Goal: Task Accomplishment & Management: Manage account settings

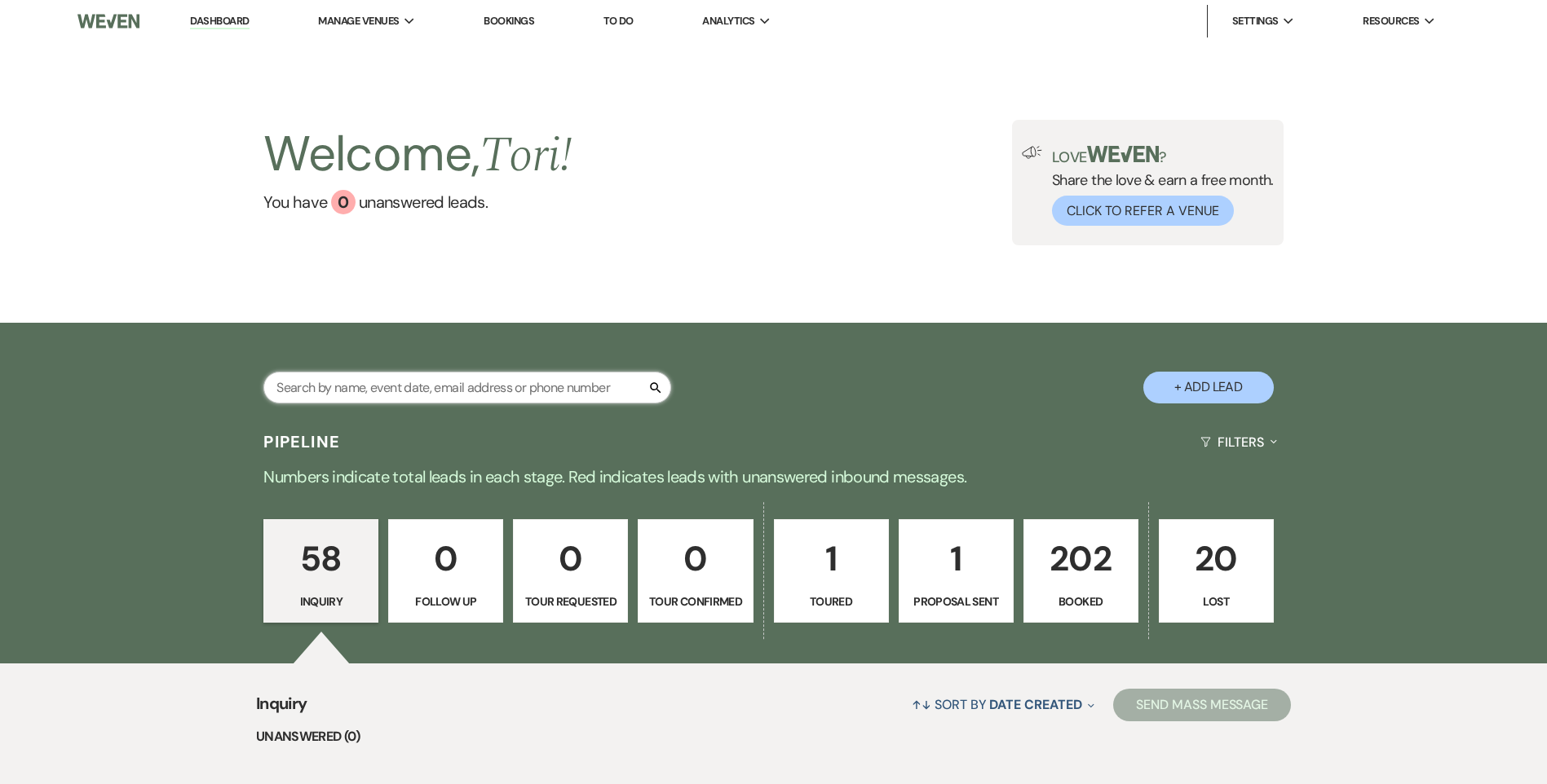
click at [374, 377] on input "text" at bounding box center [467, 388] width 408 height 32
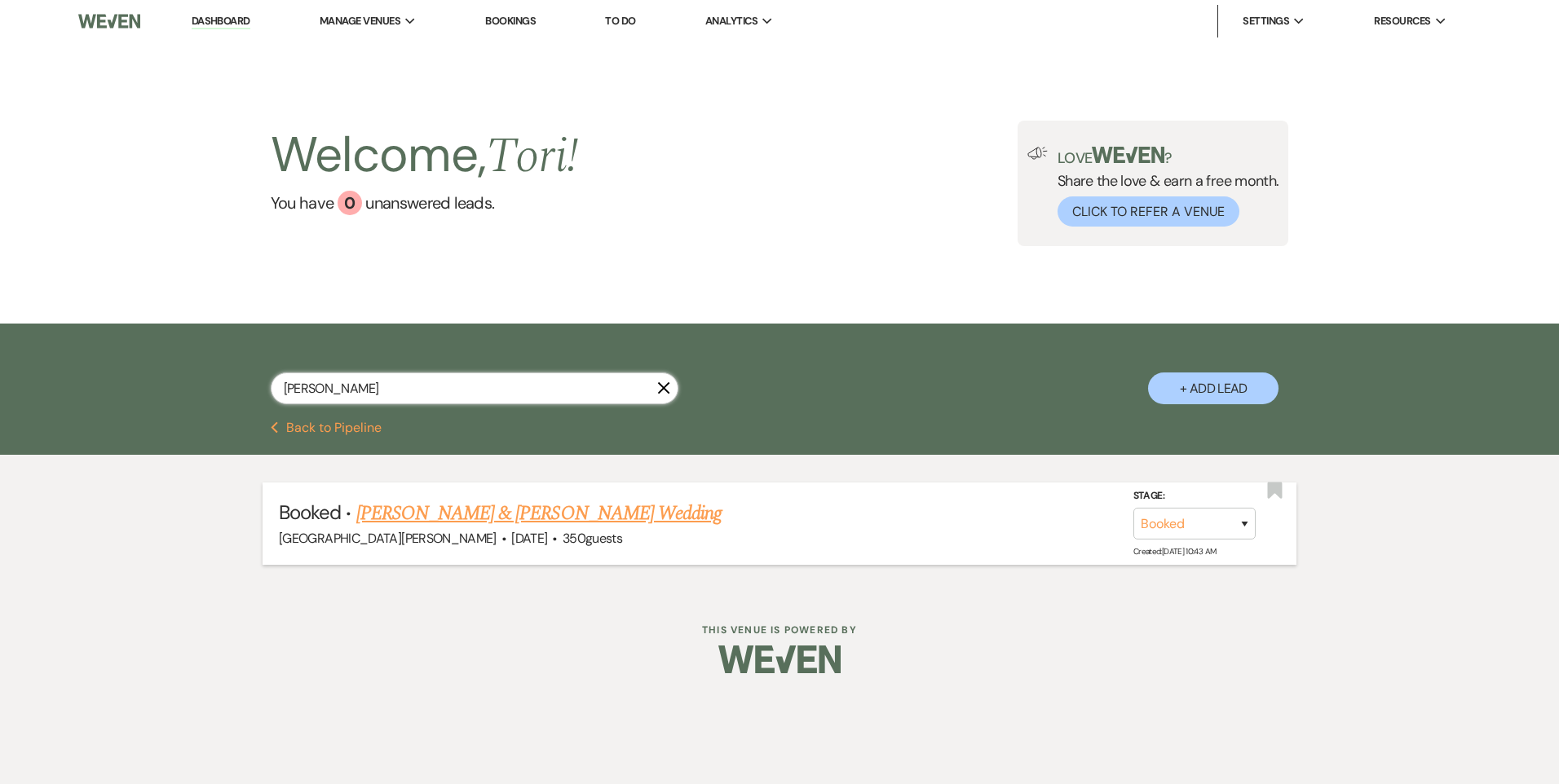
type input "[PERSON_NAME]"
click at [374, 507] on link "[PERSON_NAME] & [PERSON_NAME] Wedding" at bounding box center [538, 514] width 365 height 30
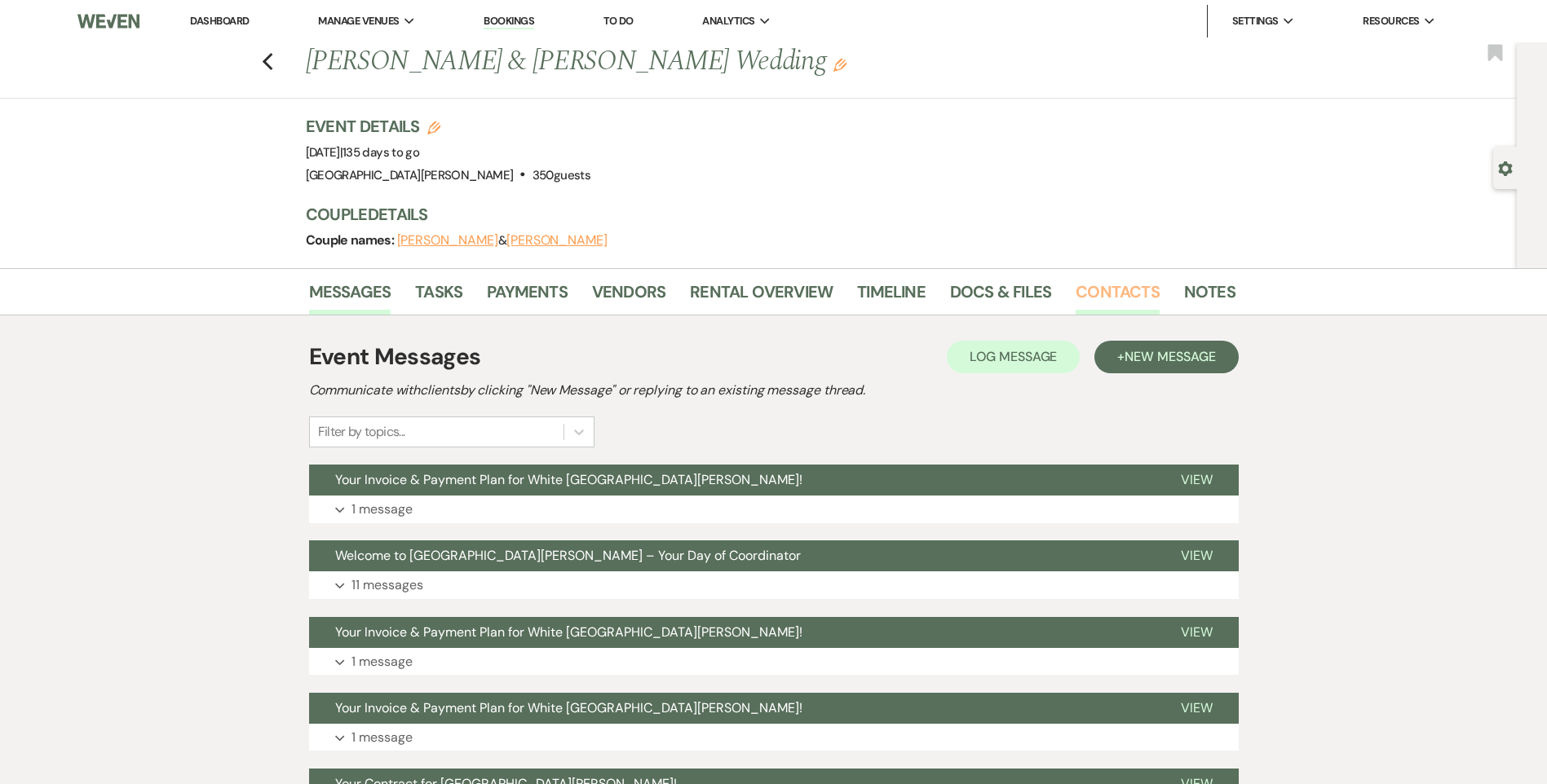
click at [1093, 291] on link "Contacts" at bounding box center [1117, 297] width 84 height 36
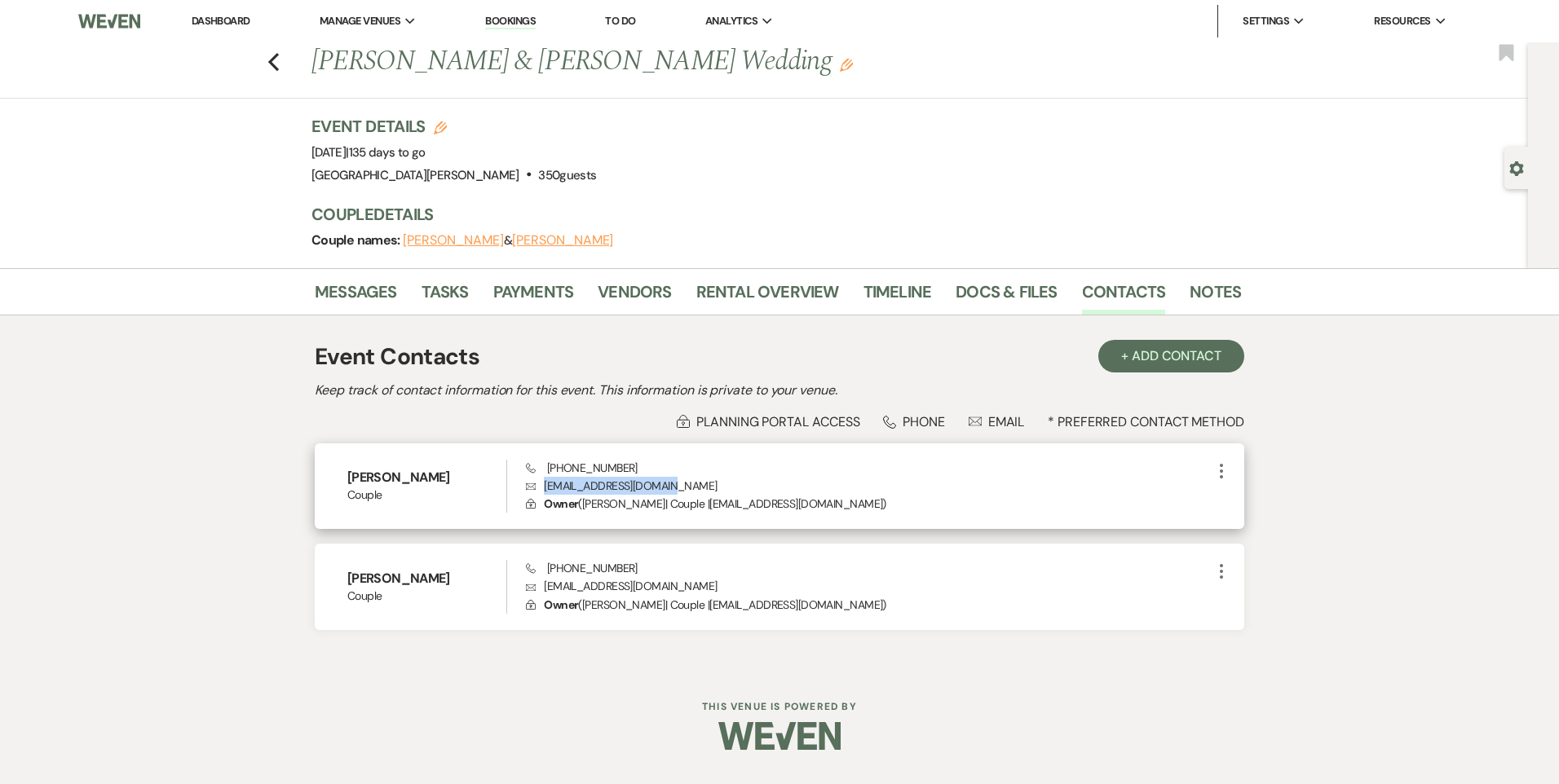
drag, startPoint x: 700, startPoint y: 481, endPoint x: 544, endPoint y: 487, distance: 156.1
click at [544, 487] on p "Envelope [EMAIL_ADDRESS][DOMAIN_NAME]" at bounding box center [869, 485] width 686 height 18
drag, startPoint x: 544, startPoint y: 487, endPoint x: 556, endPoint y: 486, distance: 12.0
copy p "[EMAIL_ADDRESS][DOMAIN_NAME]"
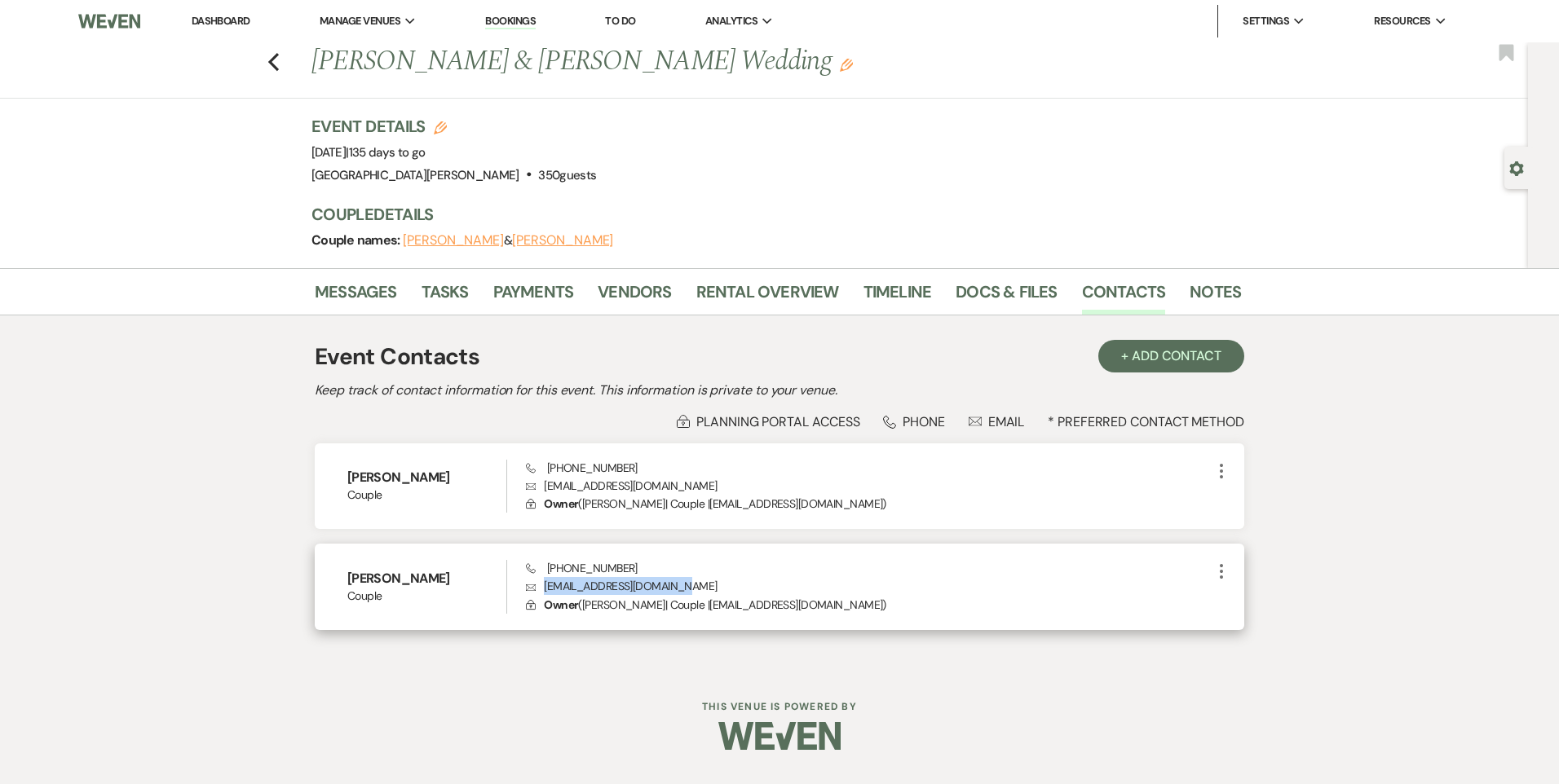
drag, startPoint x: 684, startPoint y: 586, endPoint x: 544, endPoint y: 580, distance: 140.1
click at [544, 580] on p "Envelope [EMAIL_ADDRESS][DOMAIN_NAME]" at bounding box center [869, 586] width 686 height 18
copy p "[EMAIL_ADDRESS][DOMAIN_NAME]"
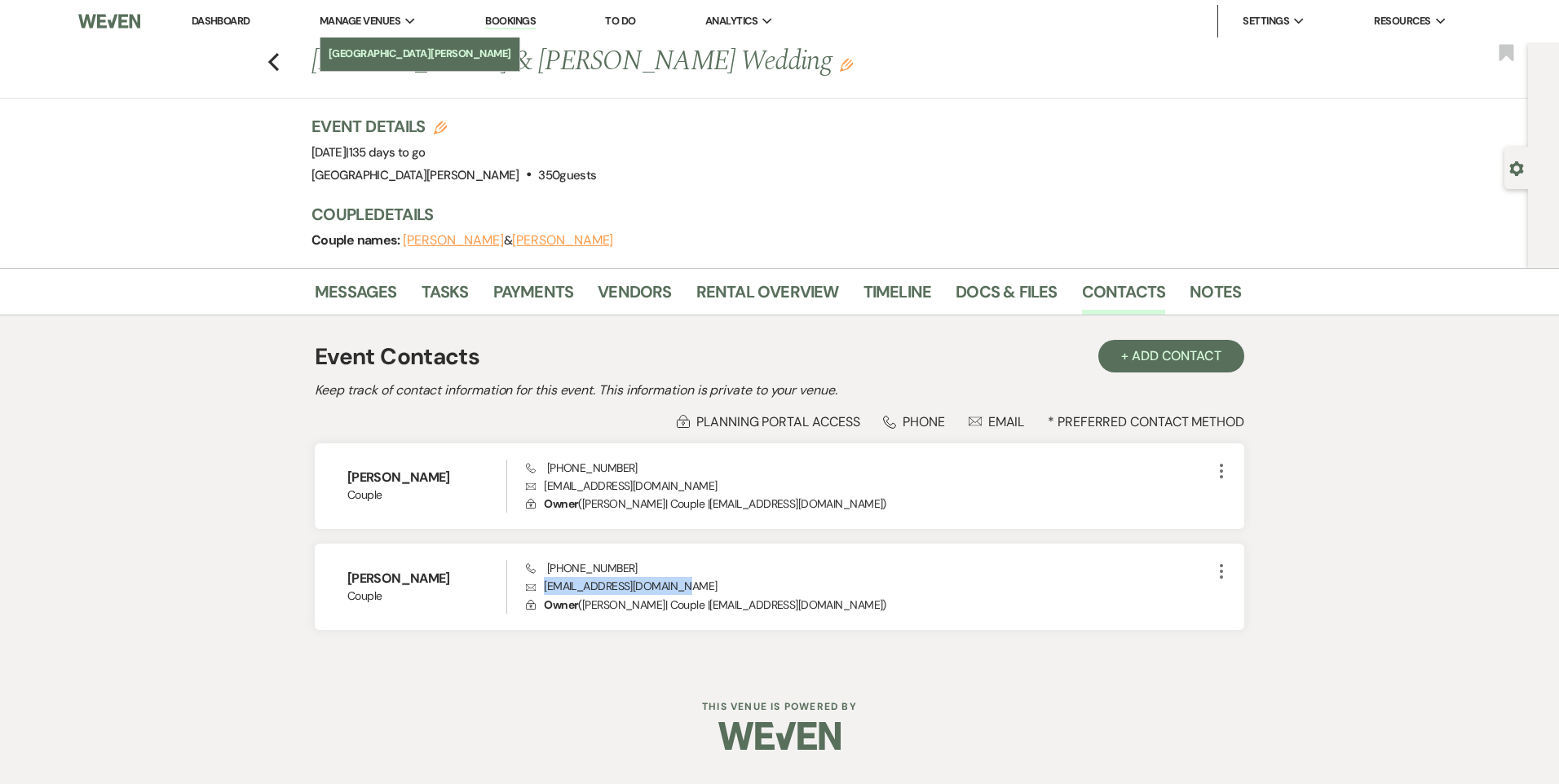
click at [360, 49] on li "[GEOGRAPHIC_DATA][PERSON_NAME]" at bounding box center [419, 53] width 183 height 16
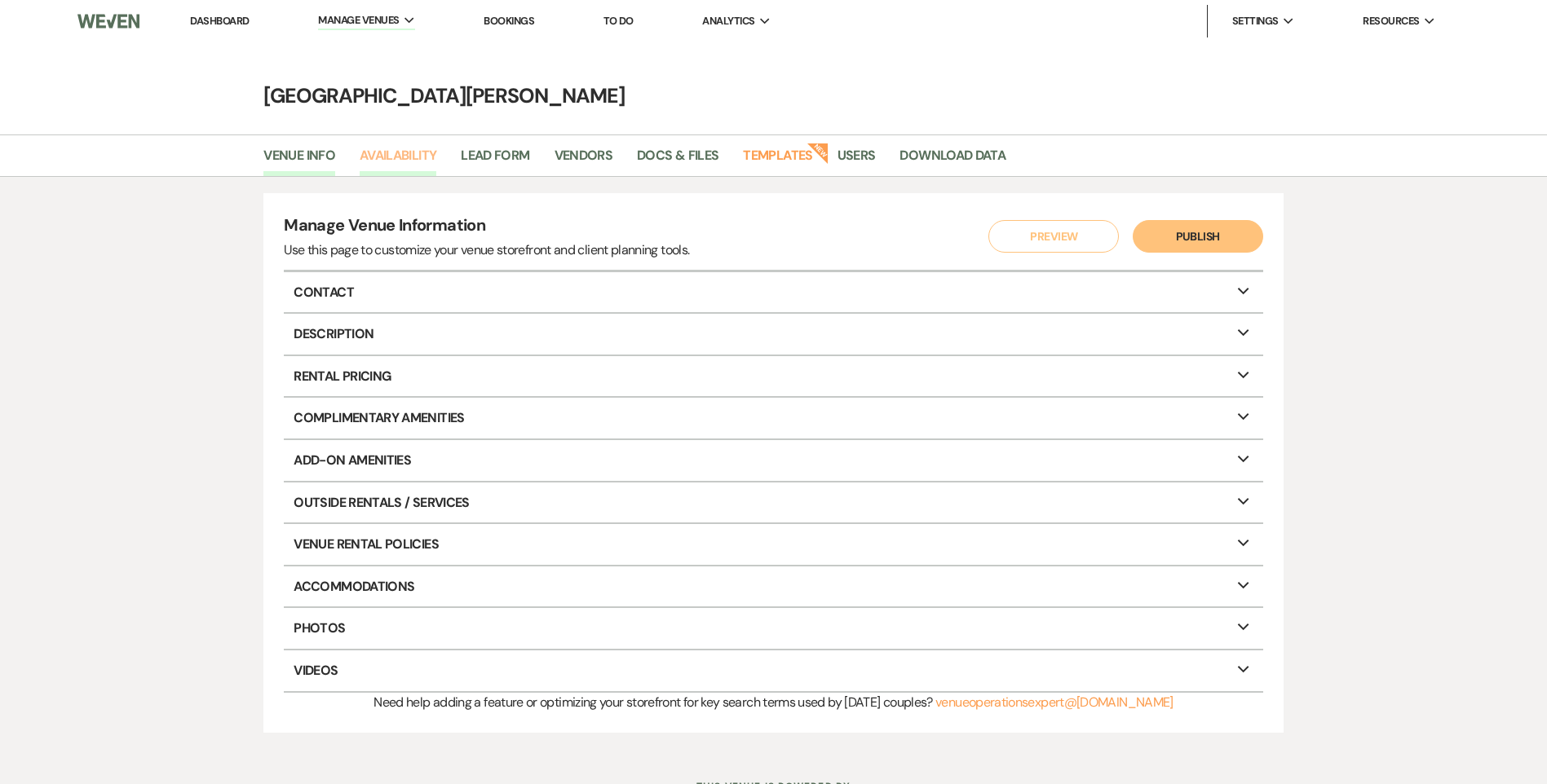
click at [403, 160] on link "Availability" at bounding box center [398, 160] width 76 height 31
select select "3"
select select "2026"
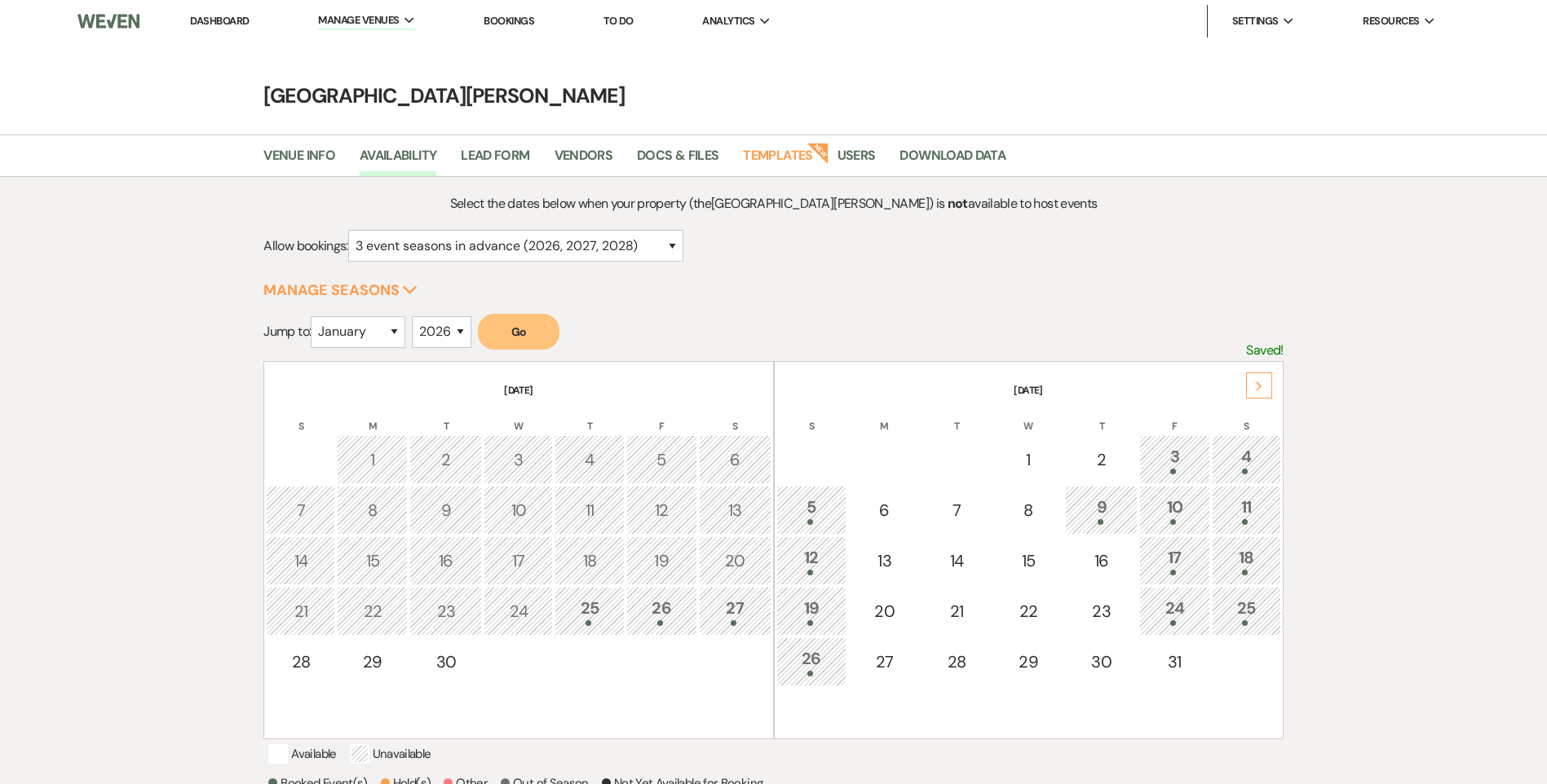
click at [1256, 397] on div "Next" at bounding box center [1259, 386] width 26 height 26
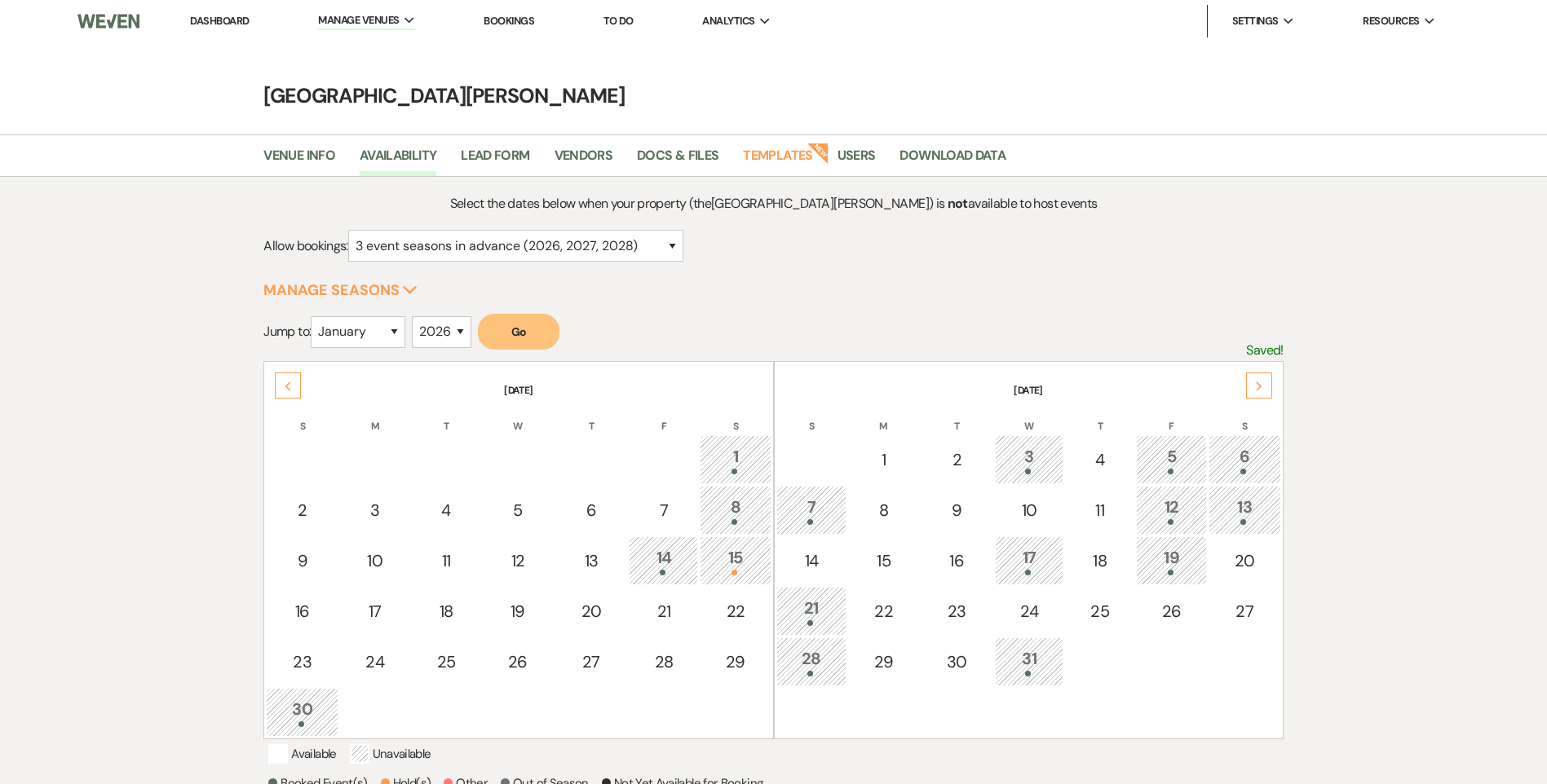
click at [1256, 397] on div "Next" at bounding box center [1259, 386] width 26 height 26
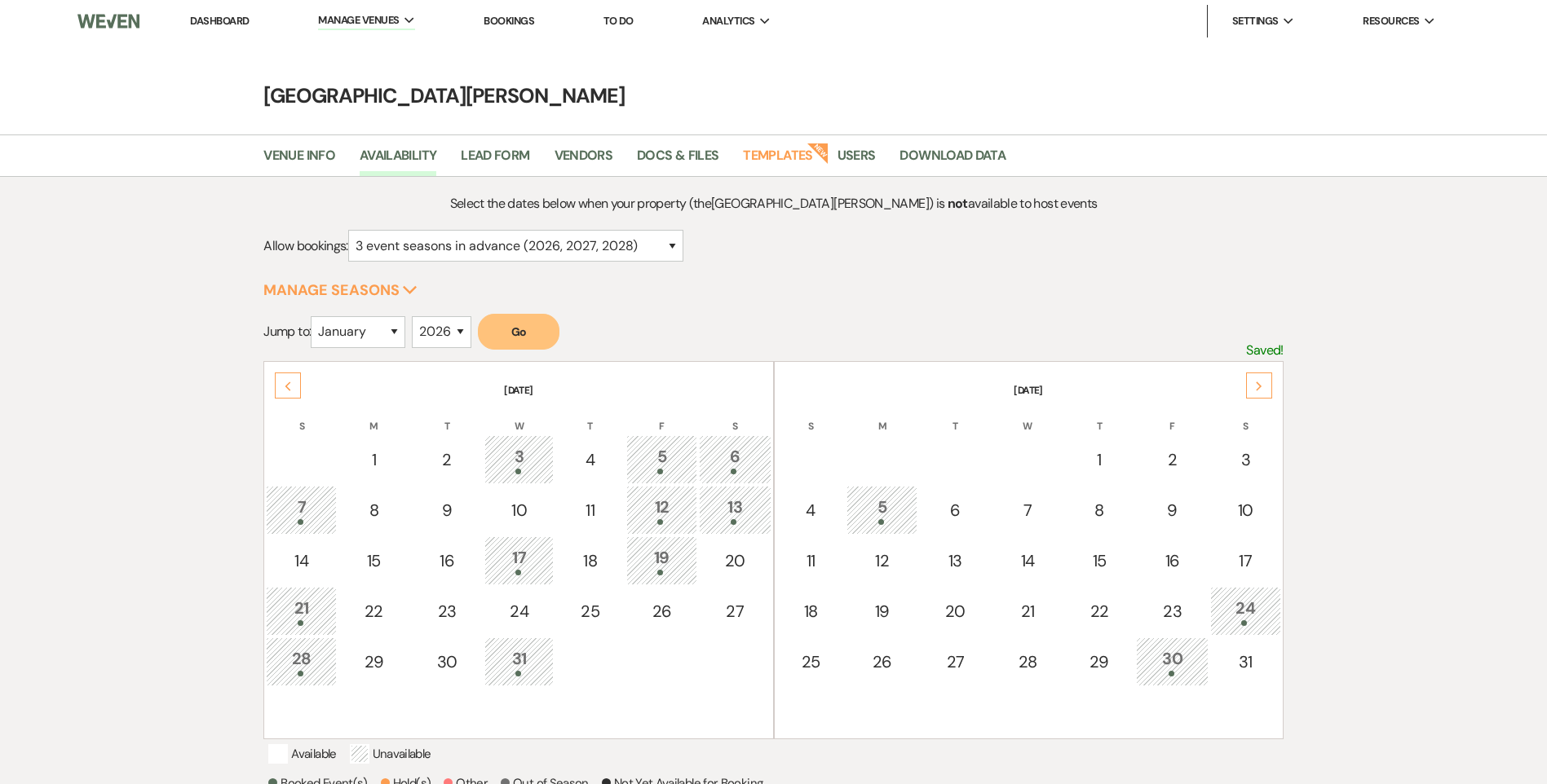
click at [1256, 397] on div "Next" at bounding box center [1259, 386] width 26 height 26
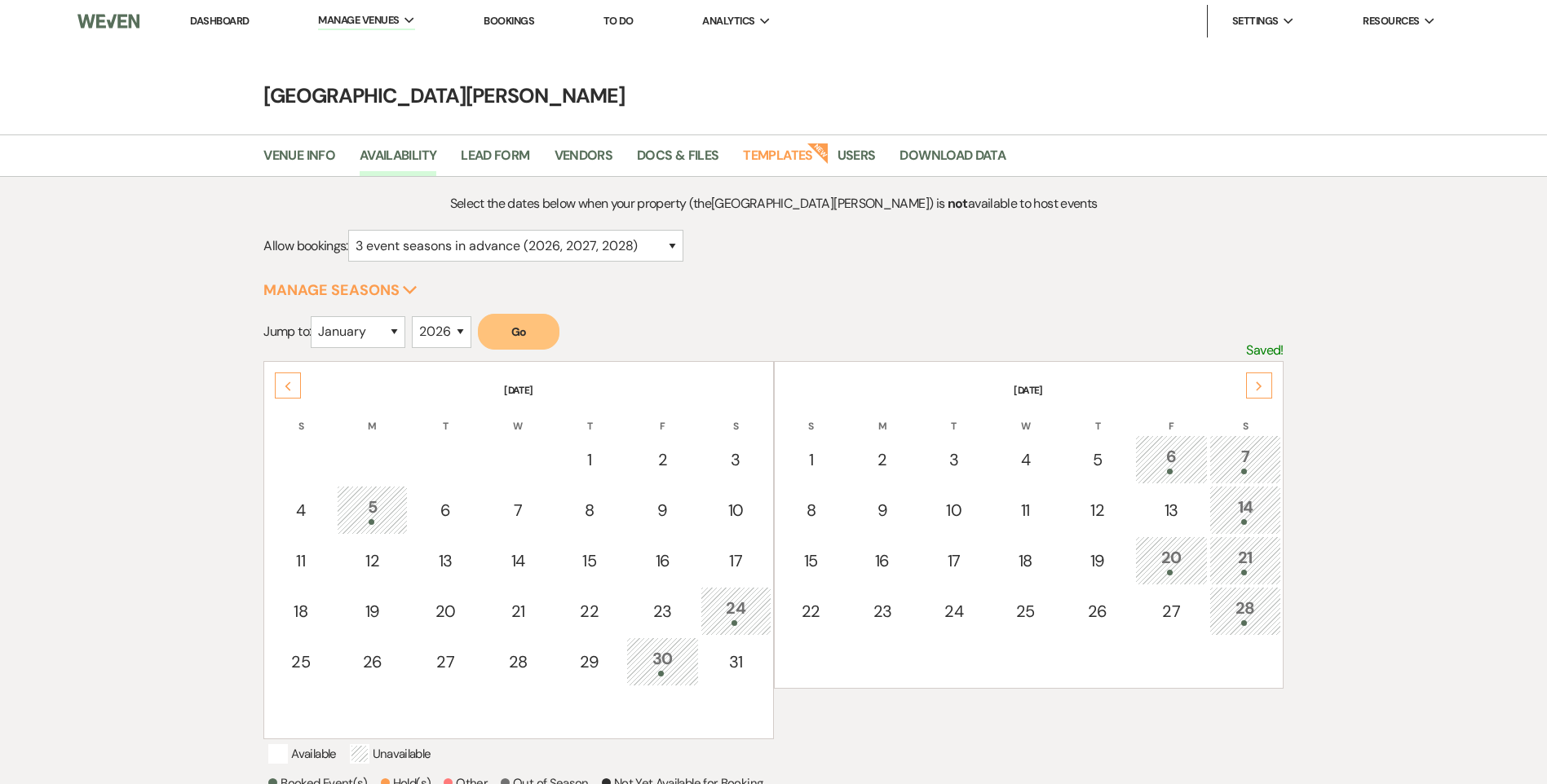
click at [1256, 397] on div "Next" at bounding box center [1259, 386] width 26 height 26
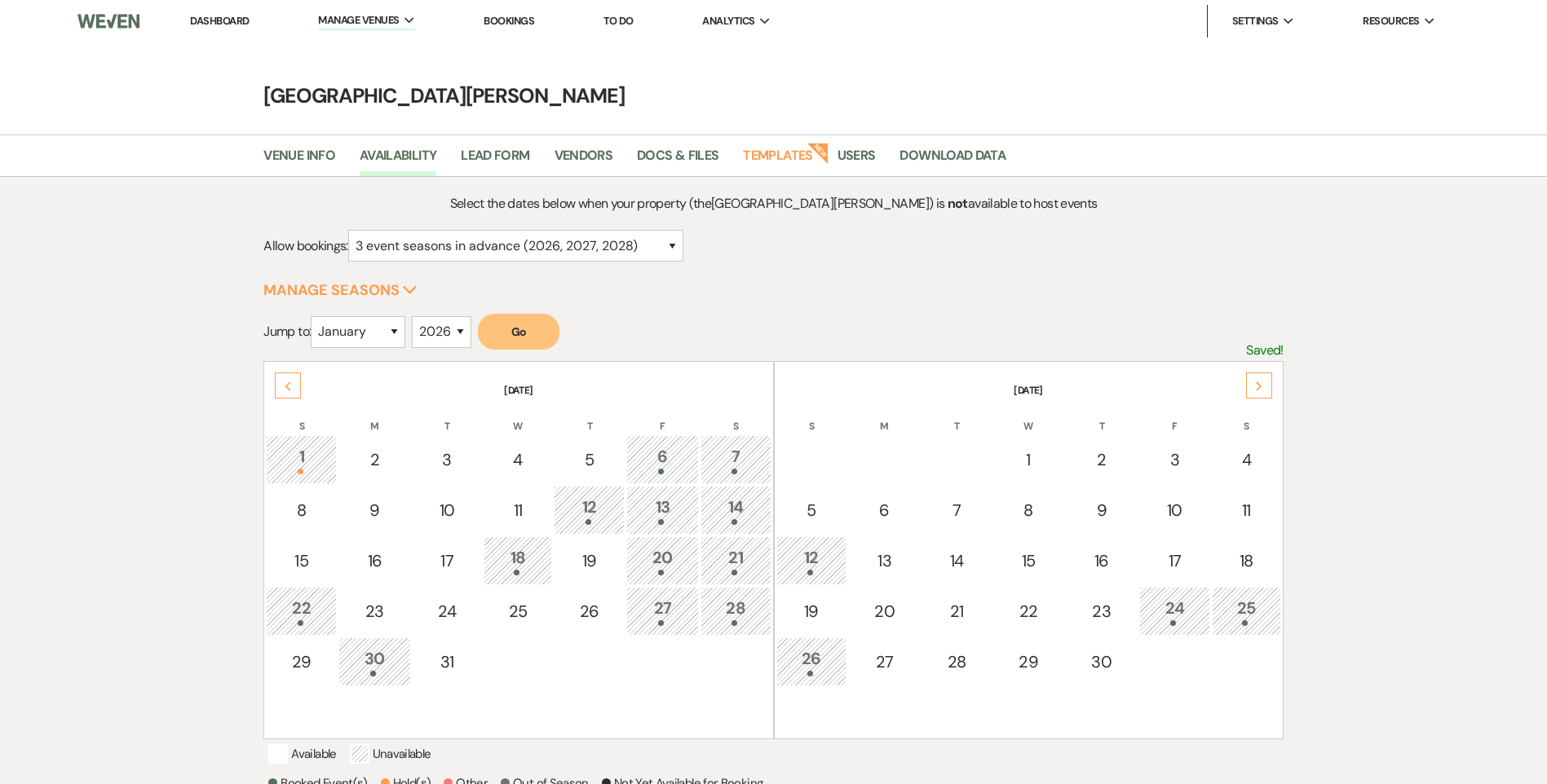
click at [1256, 397] on div "Next" at bounding box center [1259, 386] width 26 height 26
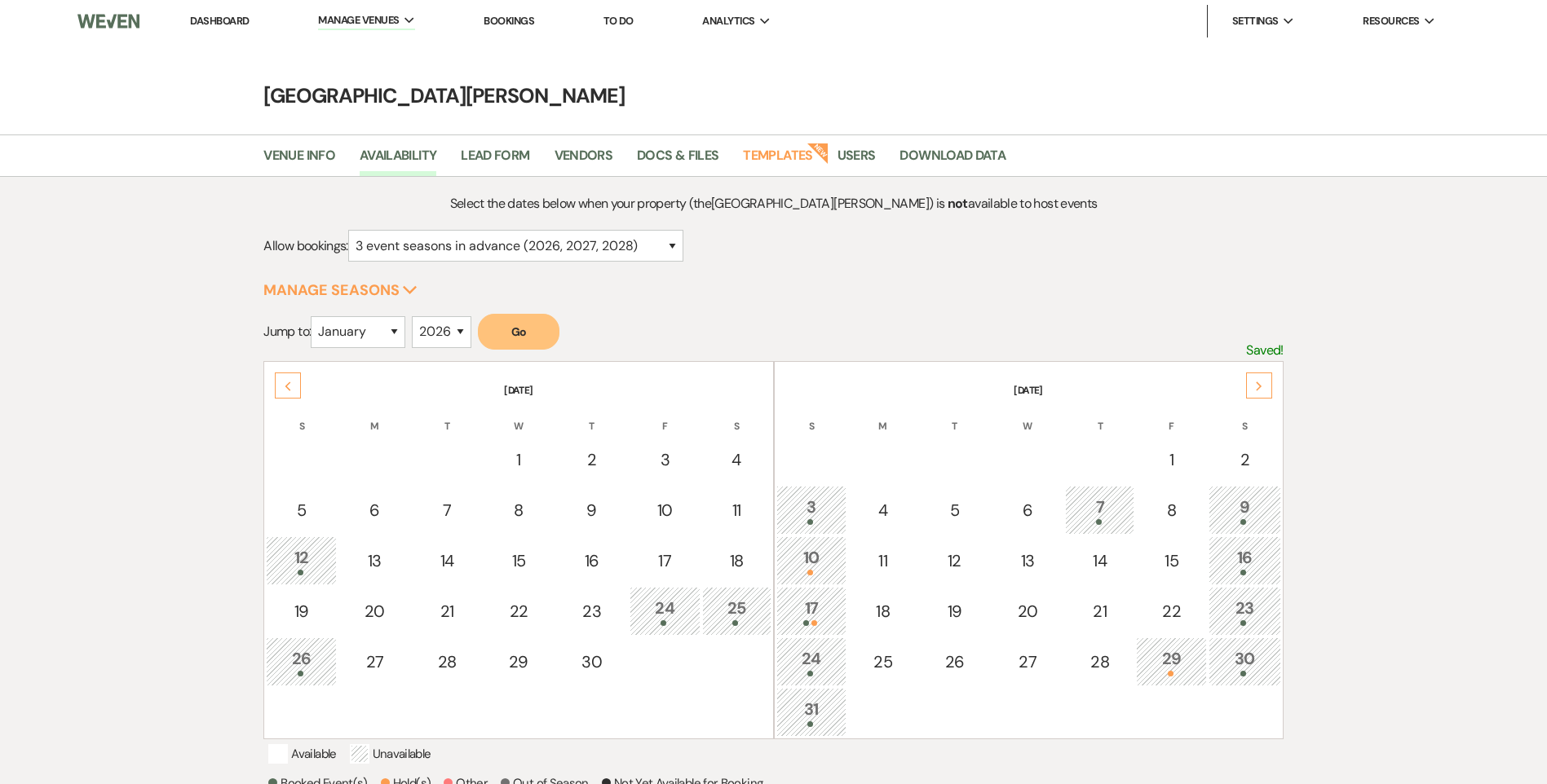
click at [1256, 397] on div "Next" at bounding box center [1259, 386] width 26 height 26
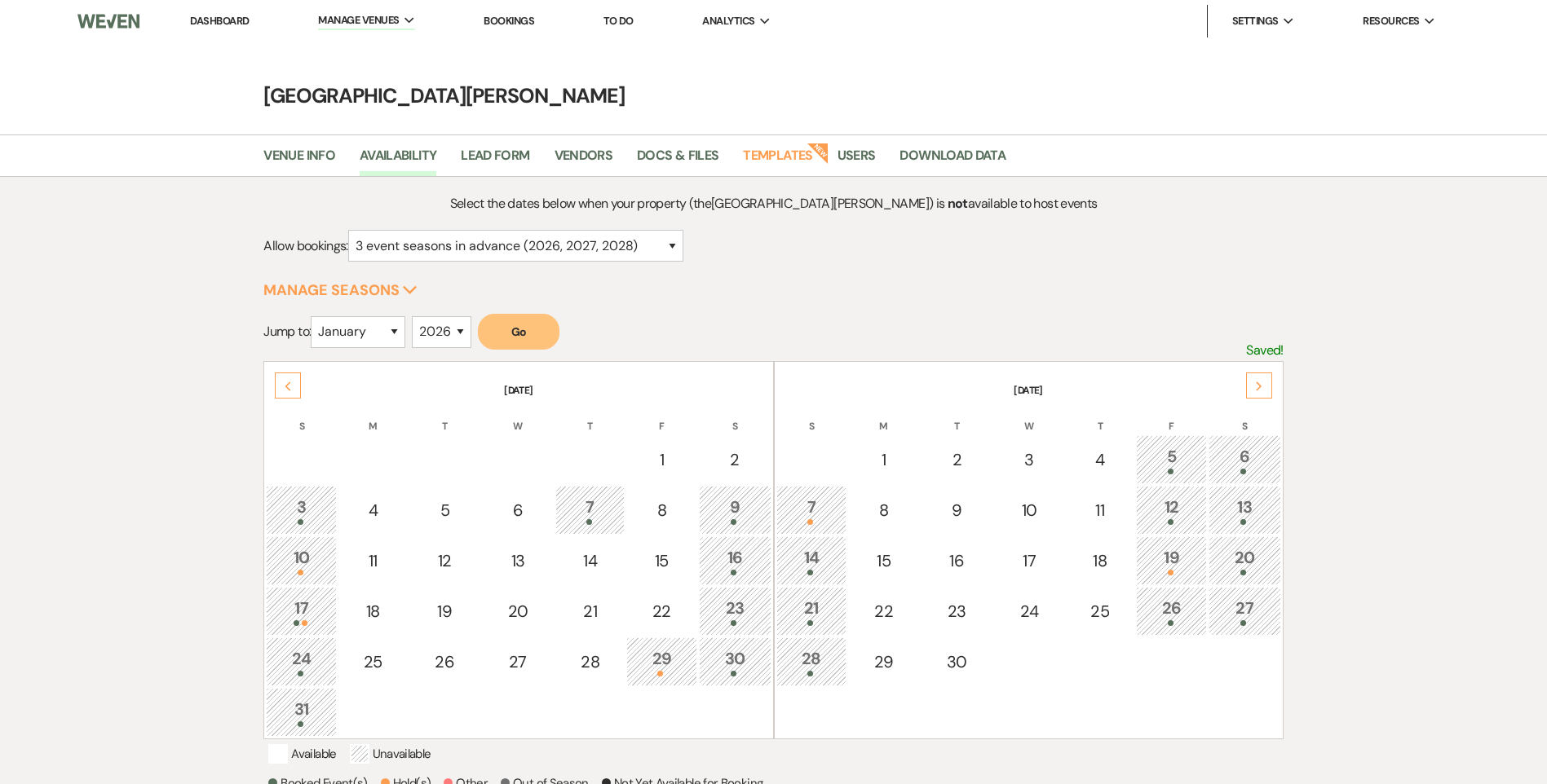
click at [1256, 397] on div "Next" at bounding box center [1259, 386] width 26 height 26
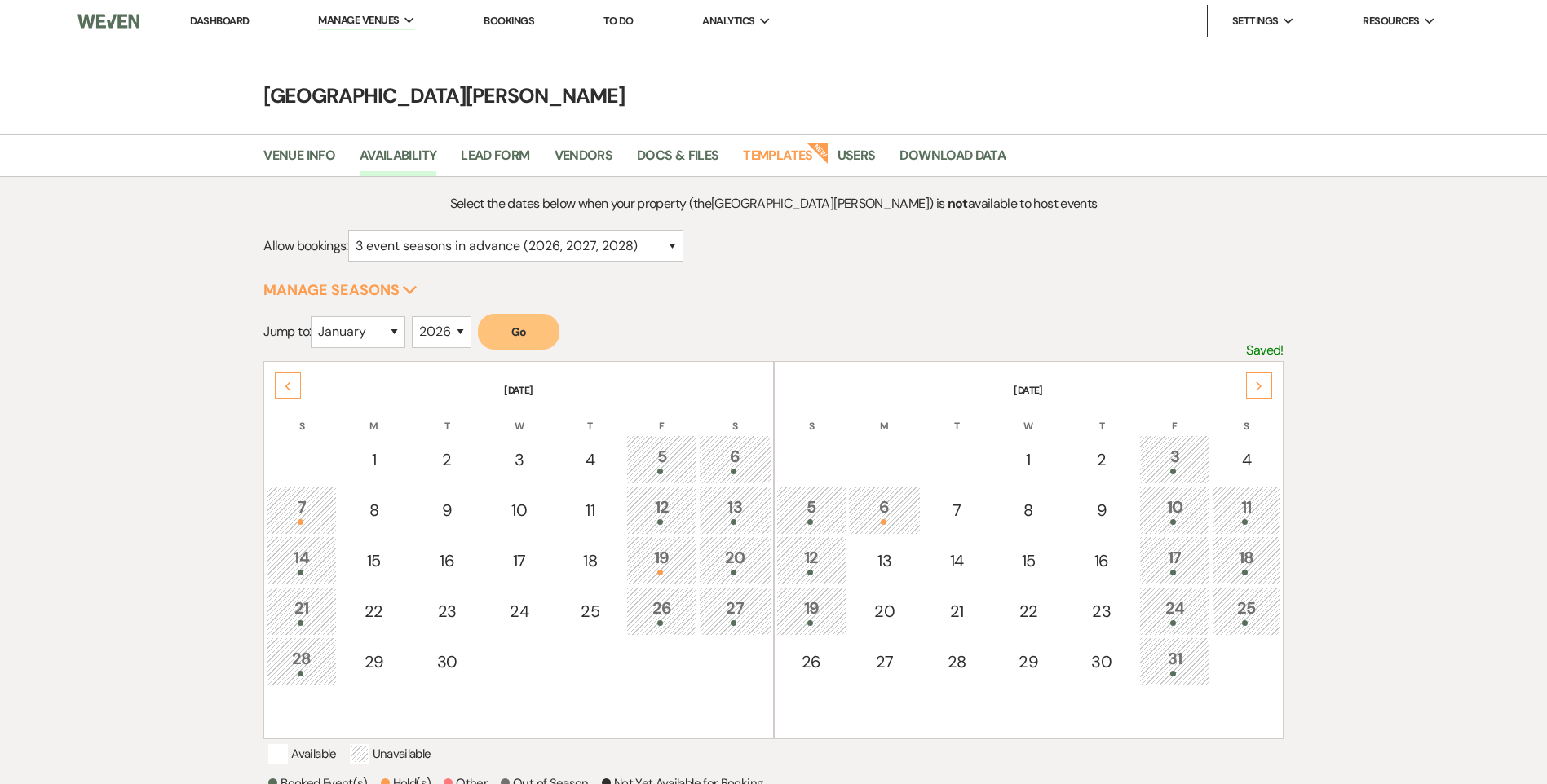
click at [1256, 397] on div "Next" at bounding box center [1259, 386] width 26 height 26
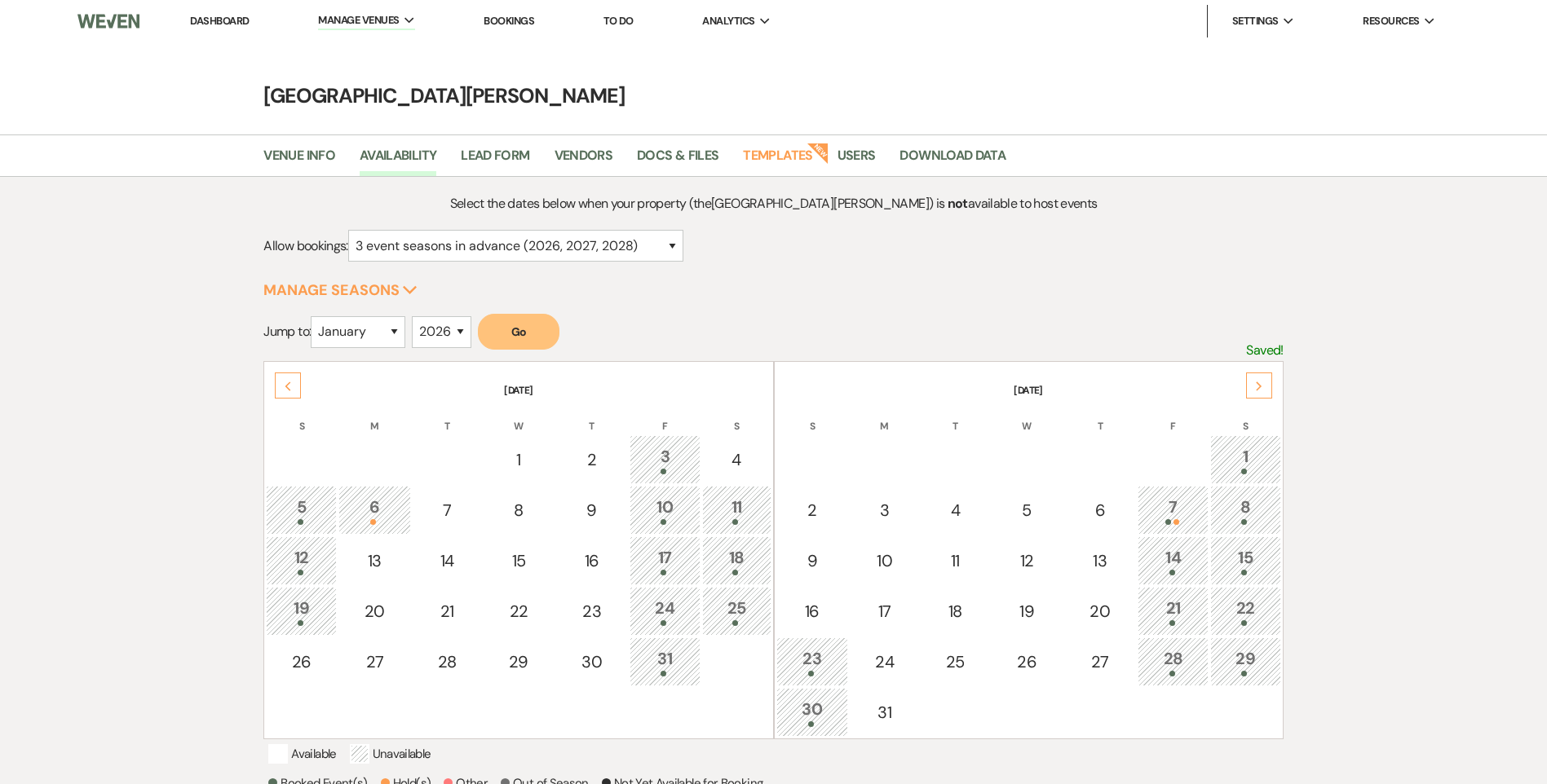
click at [1256, 397] on div "Next" at bounding box center [1259, 386] width 26 height 26
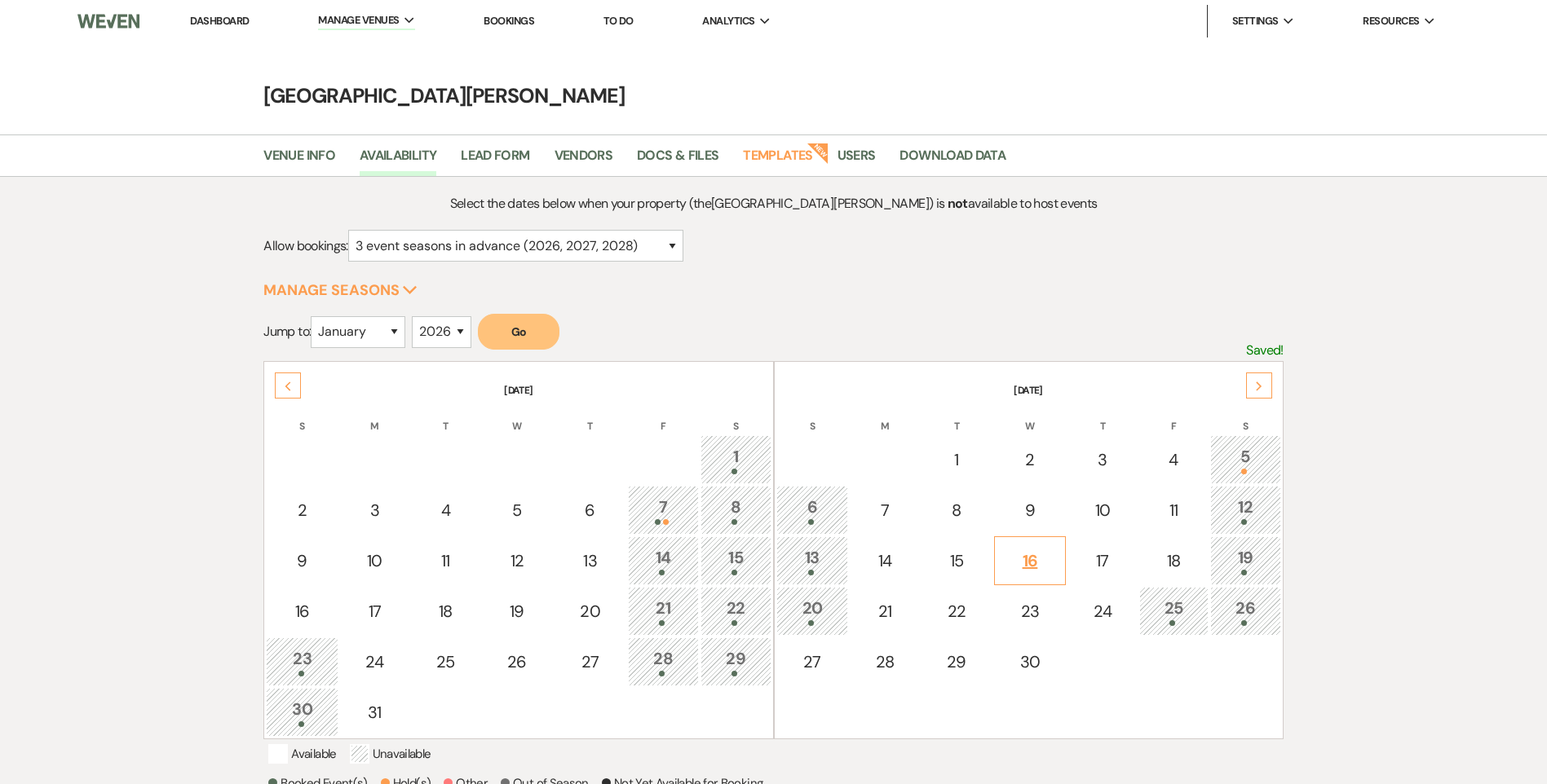
click at [1052, 568] on div "16" at bounding box center [1030, 561] width 54 height 25
select select "other"
select select "false"
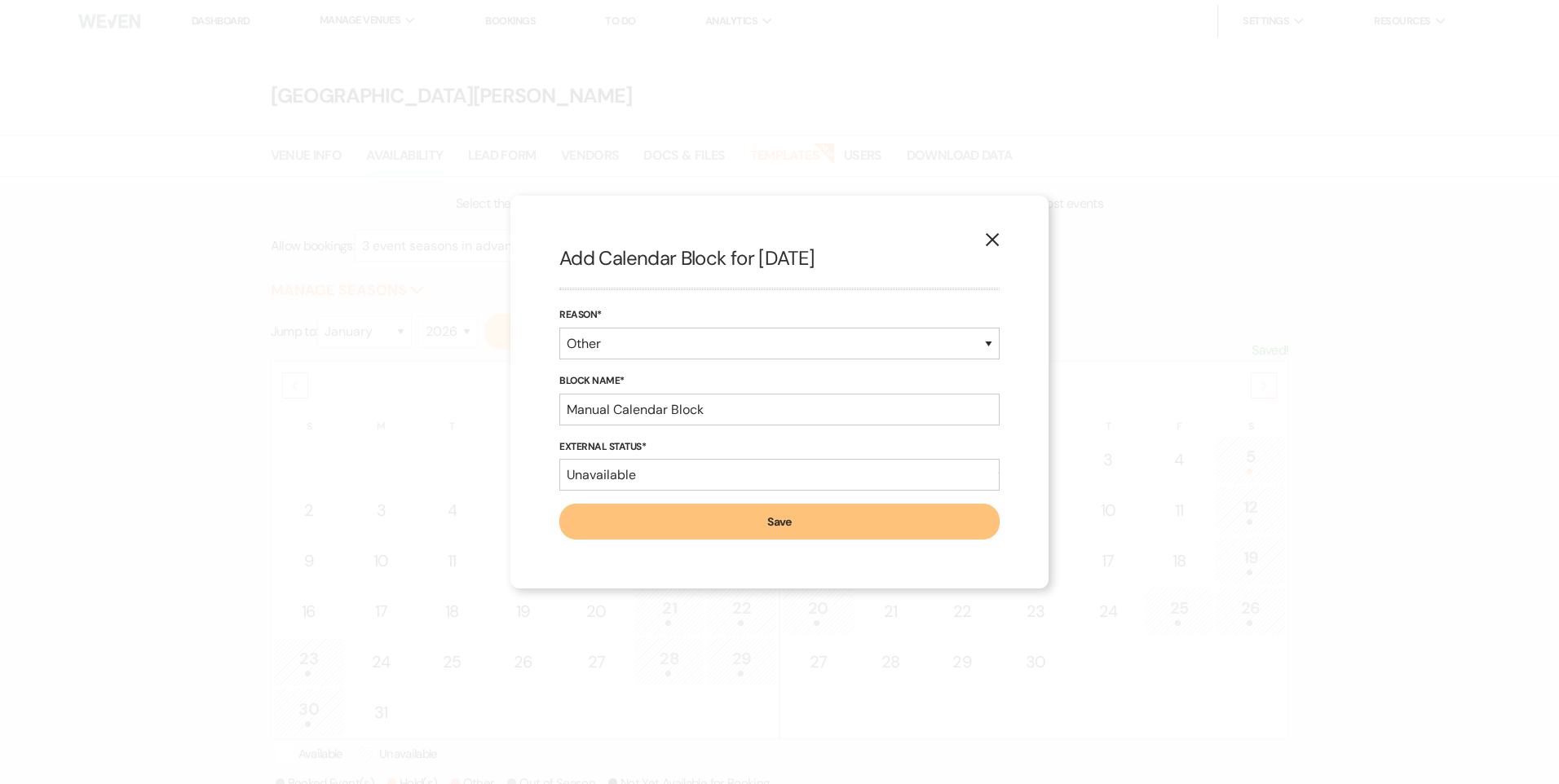
click at [982, 219] on div "X Add Calendar Block for [DATE] Reason* Booked Event Hold Other Block Name* Man…" at bounding box center [780, 392] width 538 height 392
click at [991, 235] on icon "X" at bounding box center [992, 239] width 15 height 15
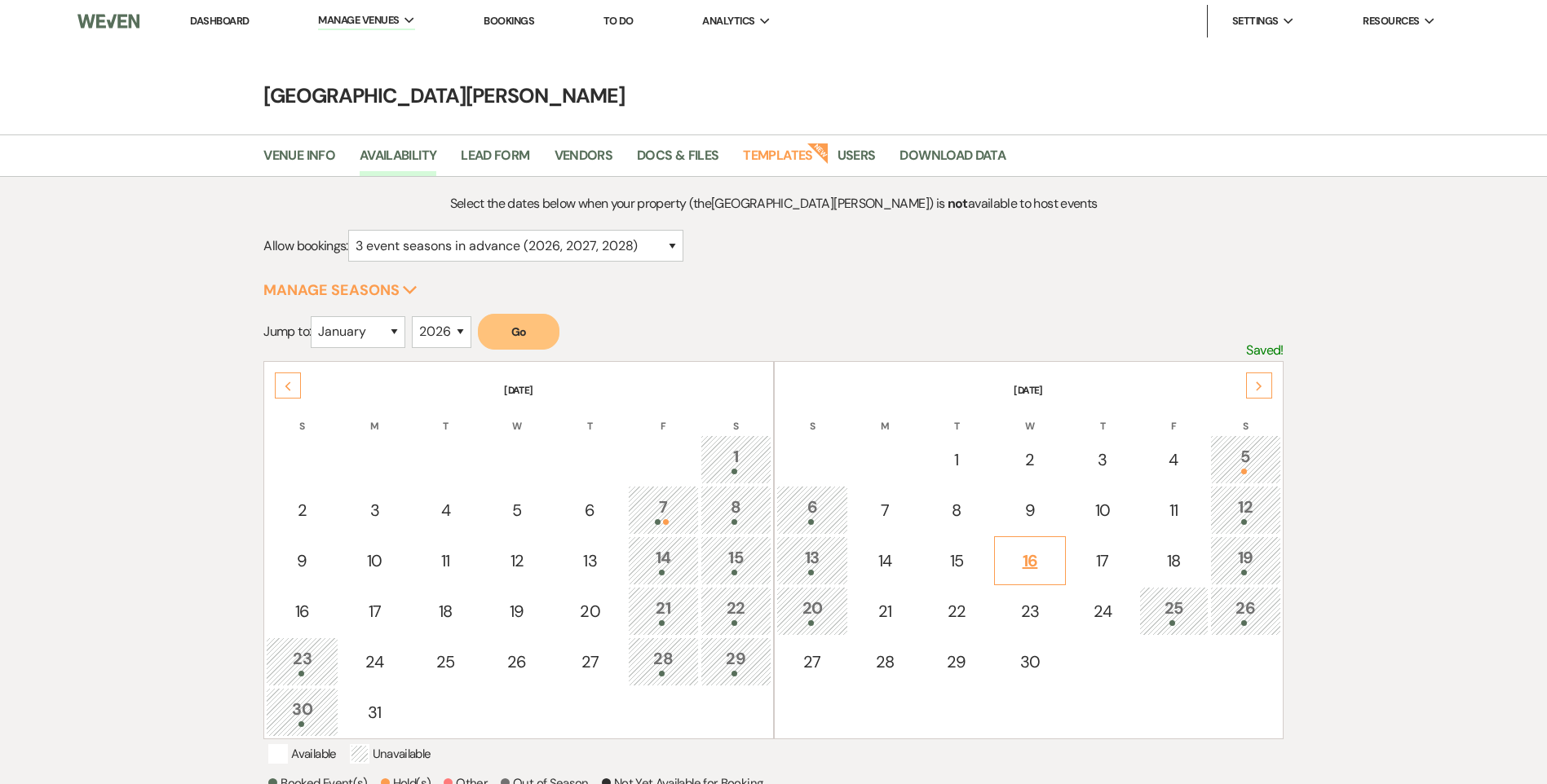
click at [1032, 566] on div "16" at bounding box center [1030, 561] width 54 height 25
select select "other"
select select "false"
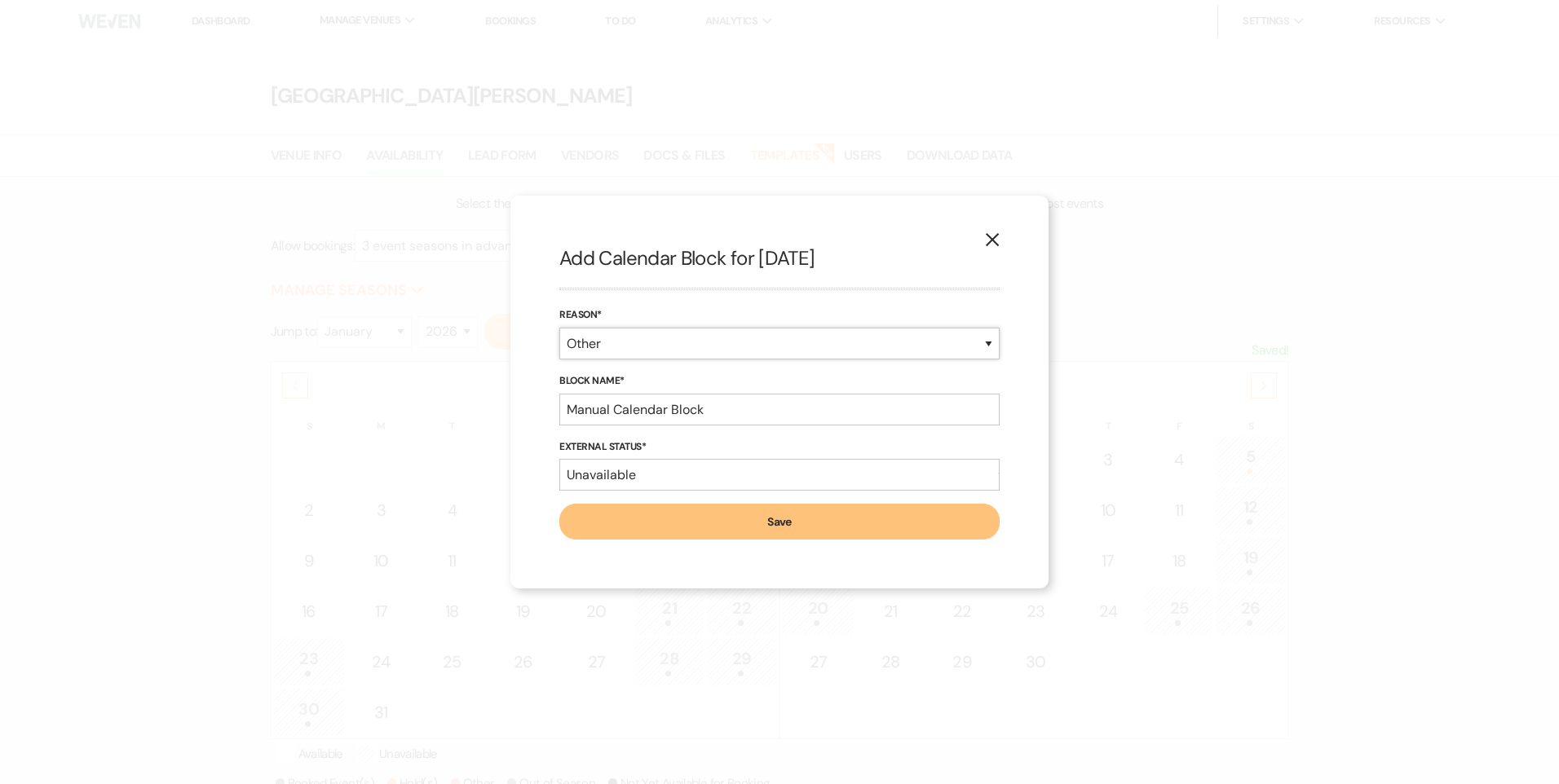
click at [661, 346] on select "Booked Event Hold Other" at bounding box center [780, 343] width 440 height 32
select select "bookedEvent"
click at [560, 360] on select "Booked Event Hold Other" at bounding box center [780, 343] width 440 height 32
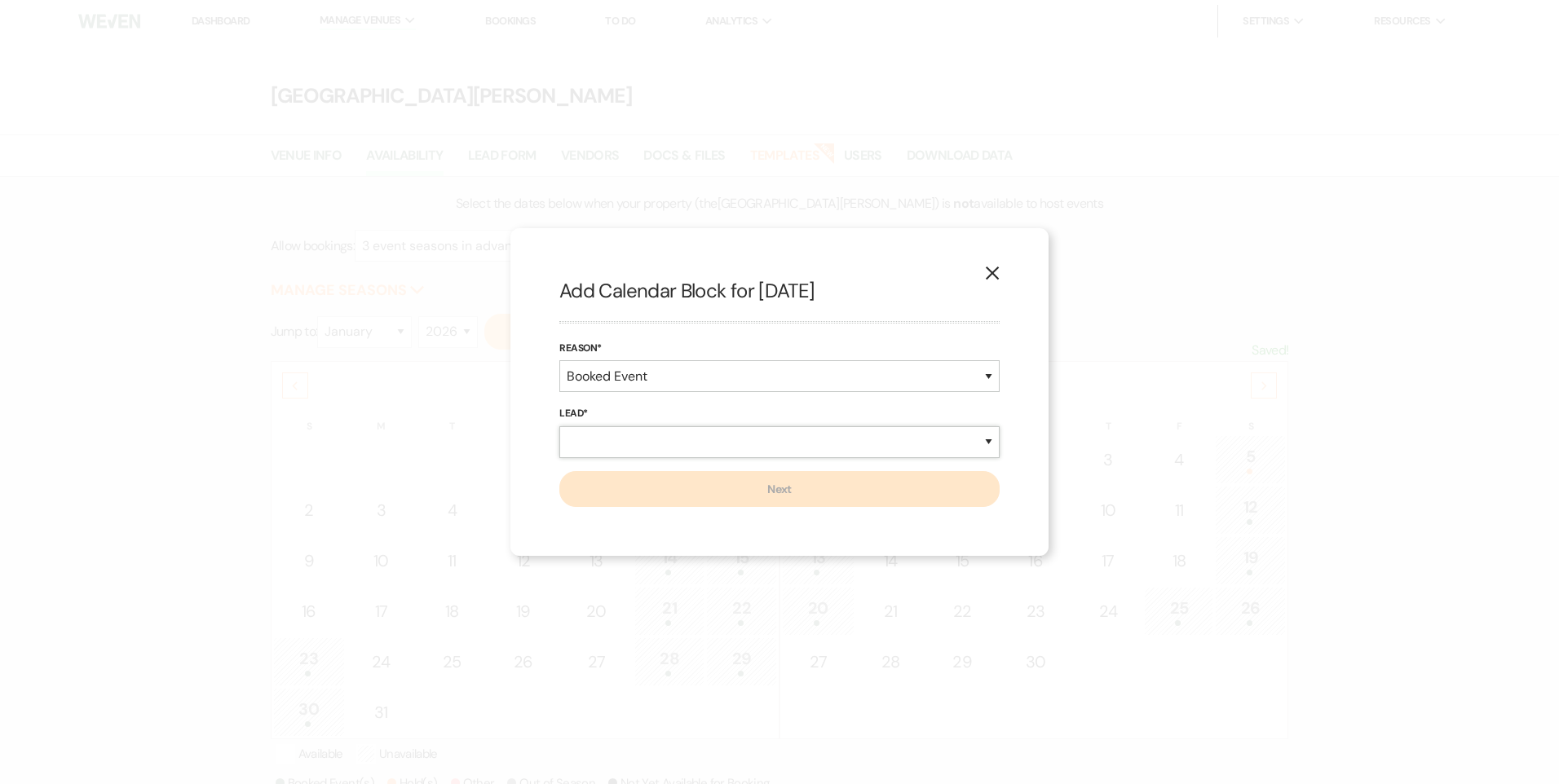
click at [657, 440] on select "New Lead Existing Lead" at bounding box center [780, 442] width 440 height 32
select select "newLead"
click at [560, 426] on select "New Lead Existing Lead" at bounding box center [780, 442] width 440 height 32
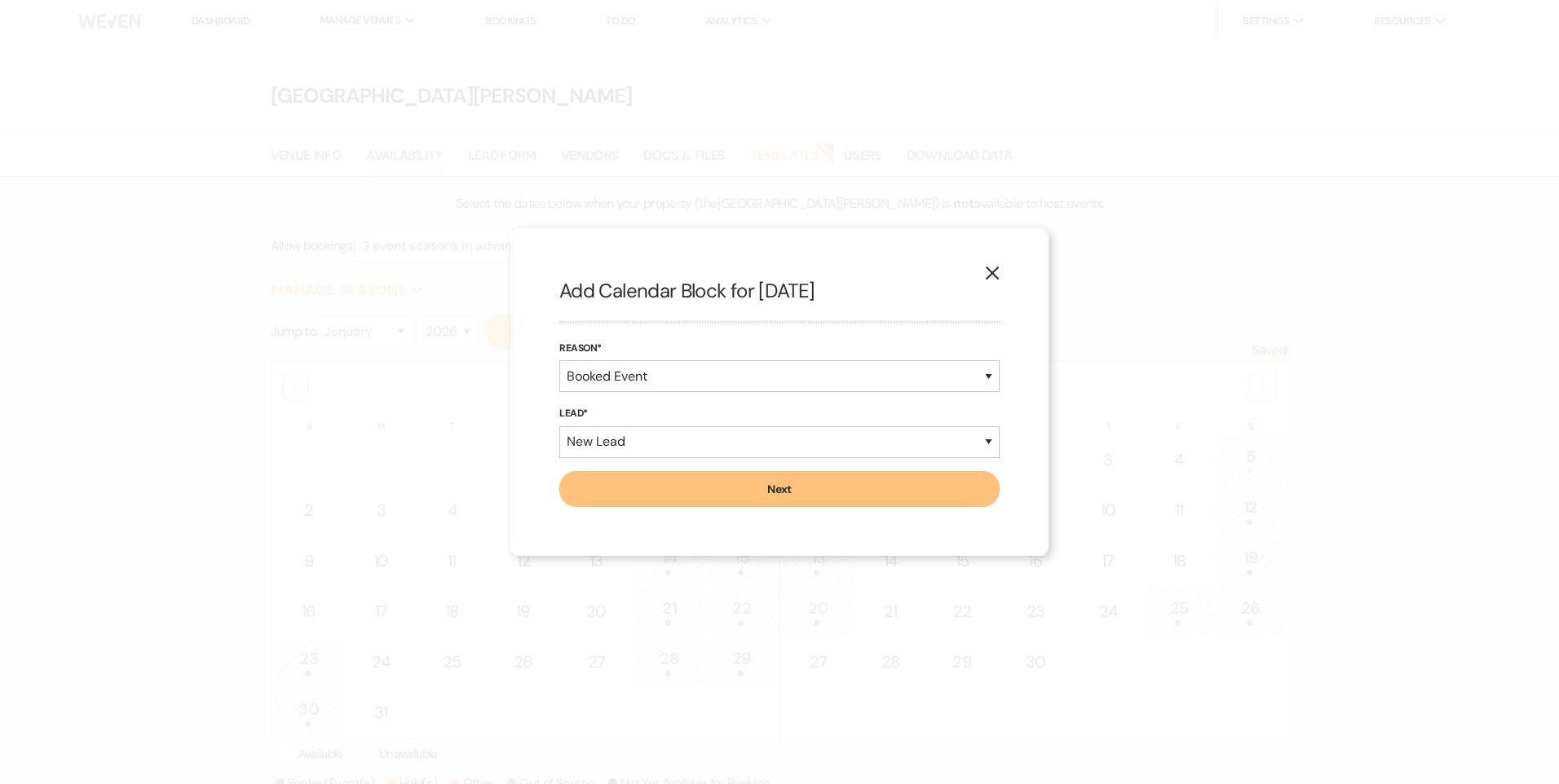
click at [704, 495] on button "Next" at bounding box center [780, 489] width 440 height 36
select select "7"
select select "823"
select select "false"
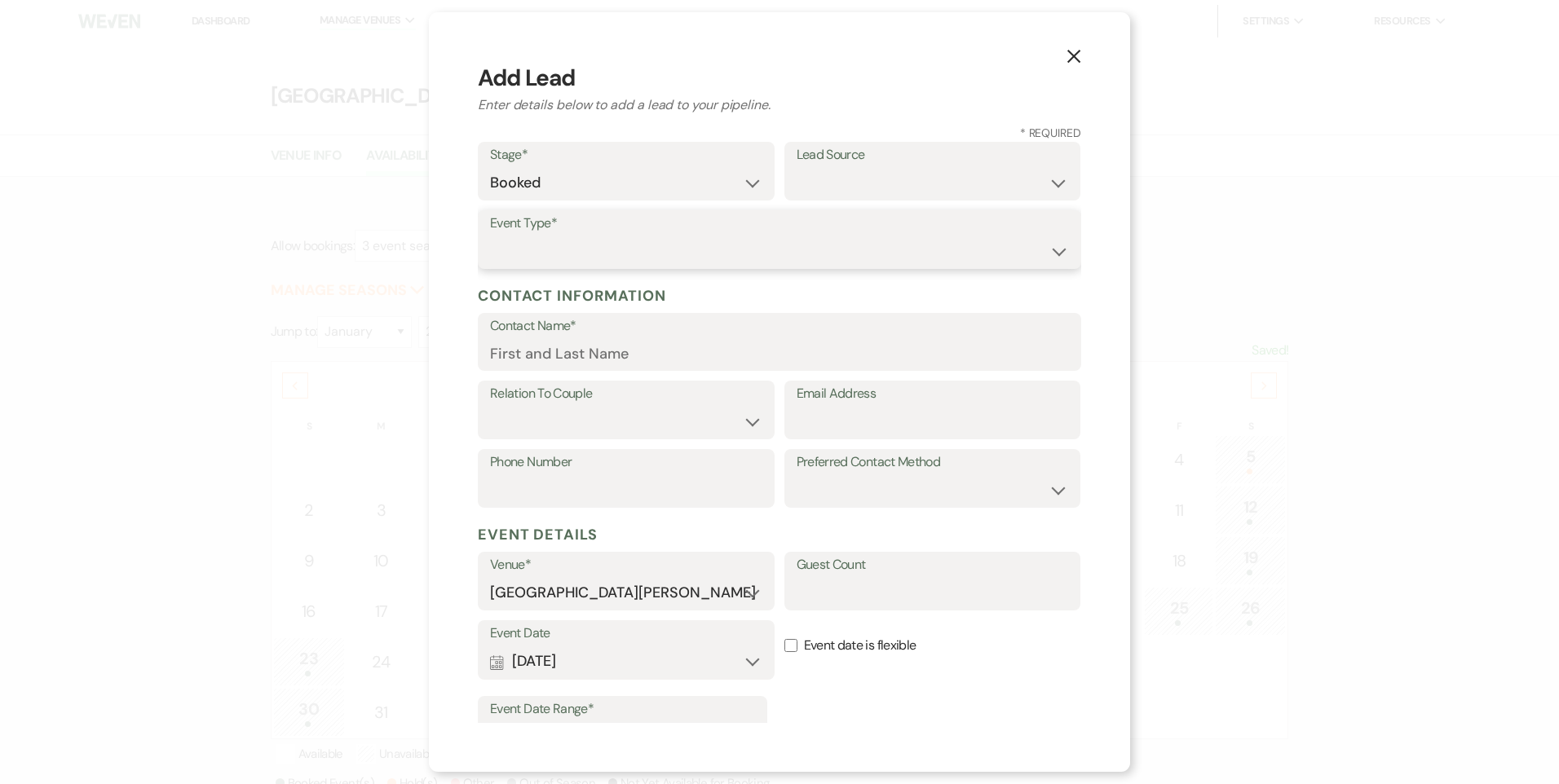
click at [550, 252] on select "Wedding Anniversary Party Baby Shower Bachelorette / Bachelor Party Birthday Pa…" at bounding box center [779, 251] width 579 height 32
select select "9"
click at [490, 235] on select "Wedding Anniversary Party Baby Shower Bachelorette / Bachelor Party Birthday Pa…" at bounding box center [779, 251] width 579 height 32
click at [546, 351] on input "Contact Name" at bounding box center [779, 353] width 579 height 32
click at [888, 589] on input "Guest Count" at bounding box center [932, 593] width 272 height 32
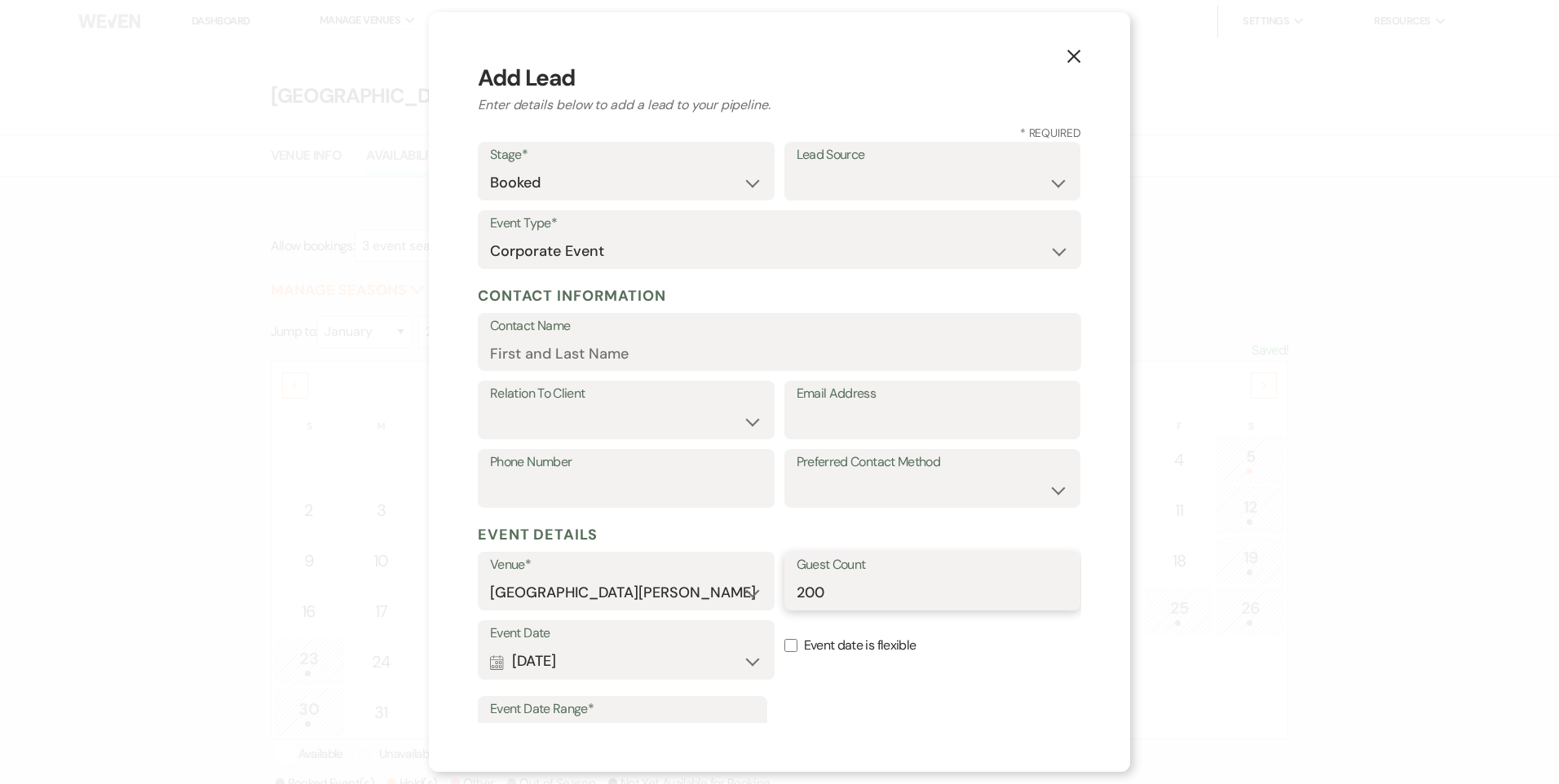
type input "200"
click at [530, 355] on input "Contact Name" at bounding box center [779, 353] width 579 height 32
type input "[PERSON_NAME]"
type input "[EMAIL_ADDRESS][DOMAIN_NAME]"
type input "7407071821"
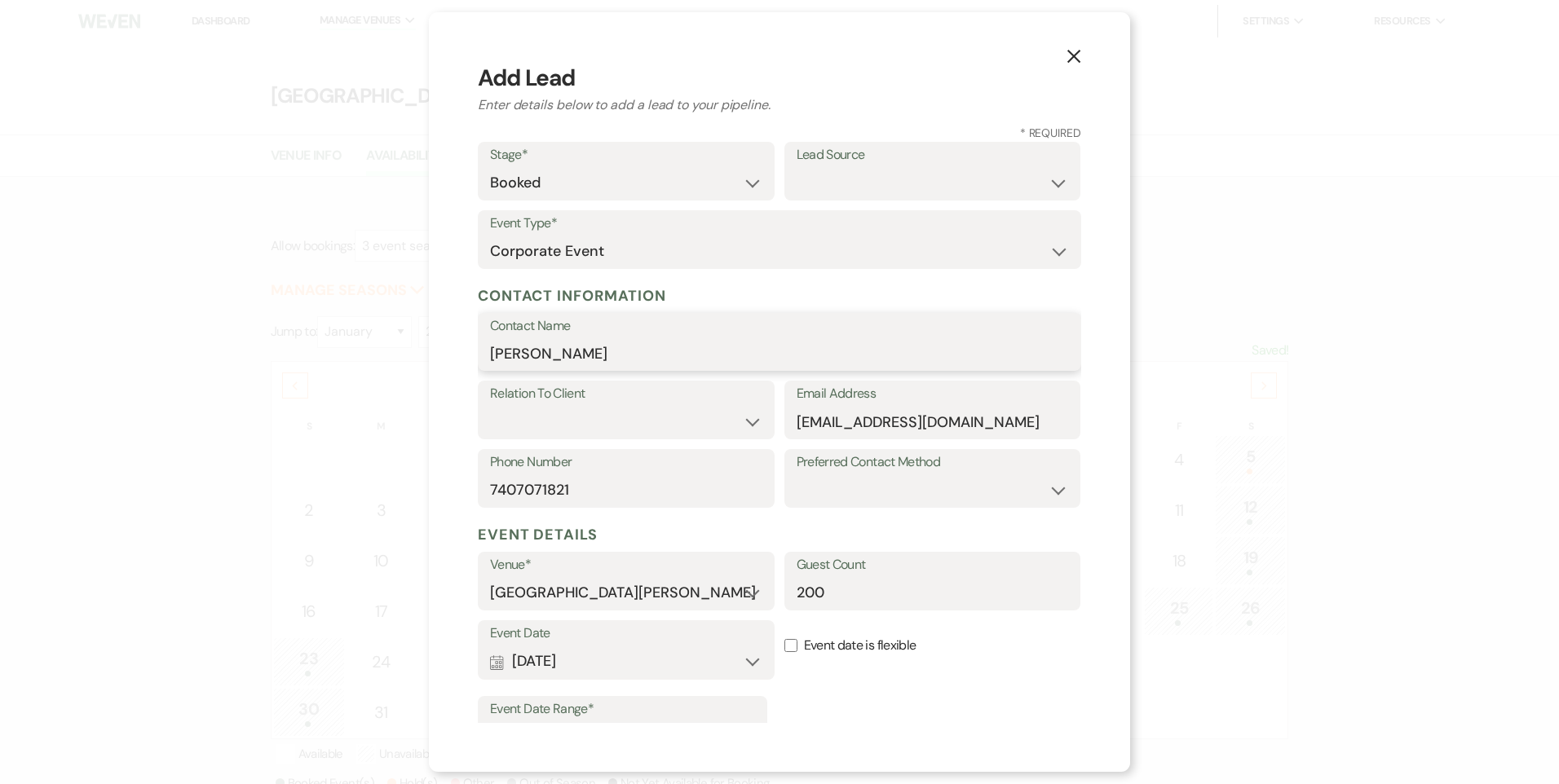
scroll to position [81, 0]
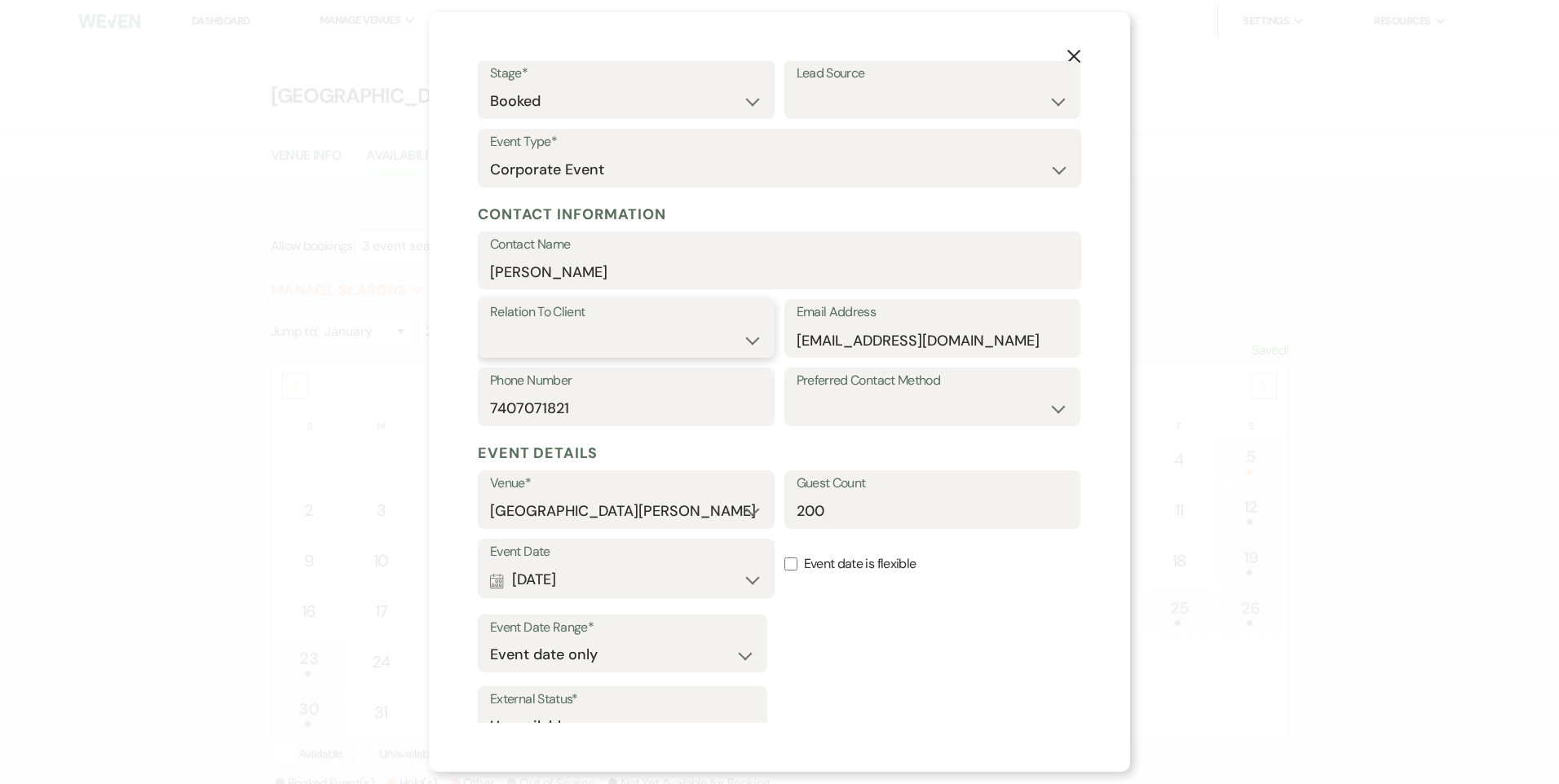
click at [637, 333] on select "Client Event Planner Parent of Client Family Member Friend Other" at bounding box center [625, 340] width 272 height 32
select select "1"
click at [490, 324] on select "Client Event Planner Parent of Client Family Member Friend Other" at bounding box center [625, 340] width 272 height 32
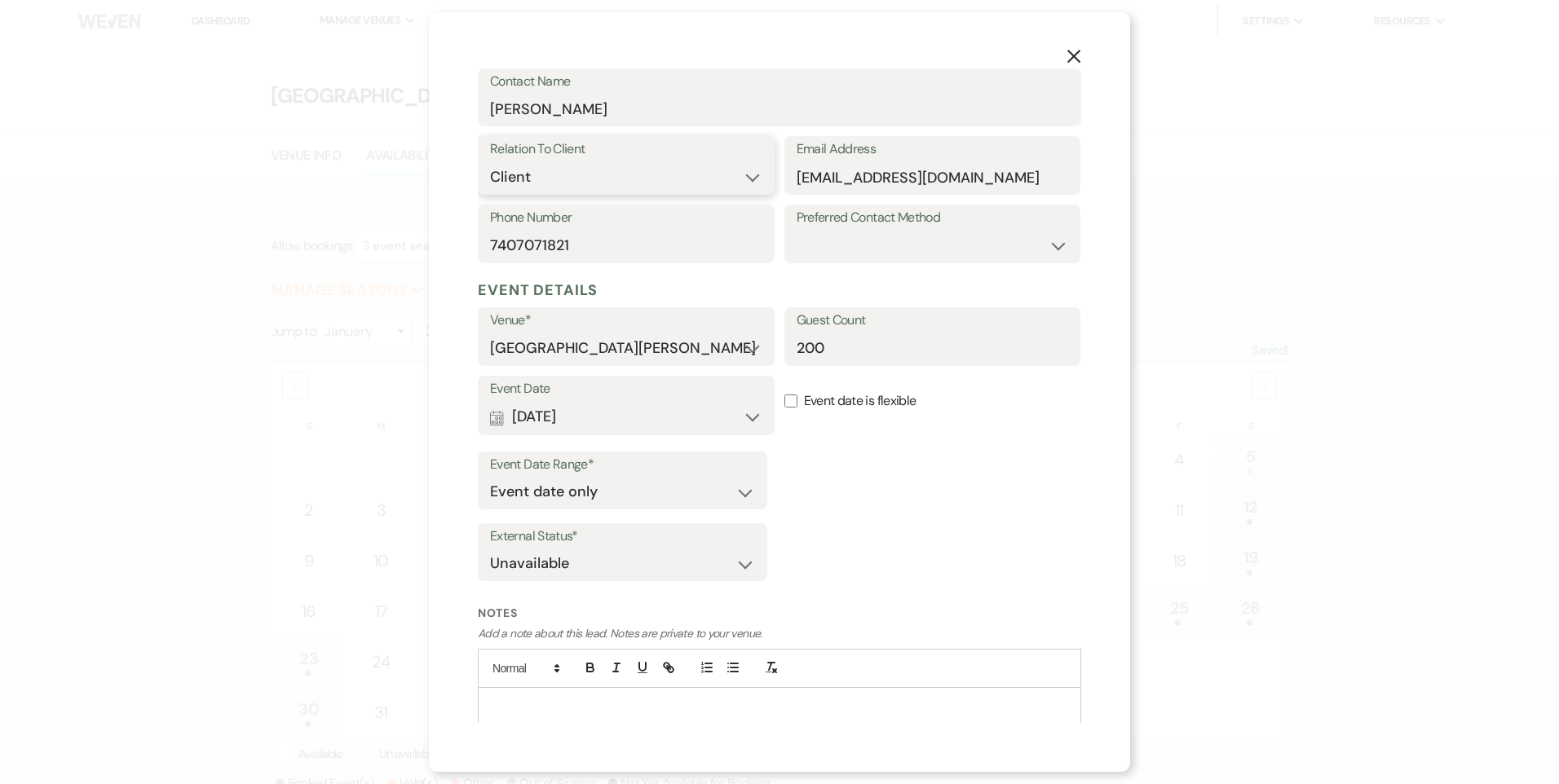
scroll to position [299, 0]
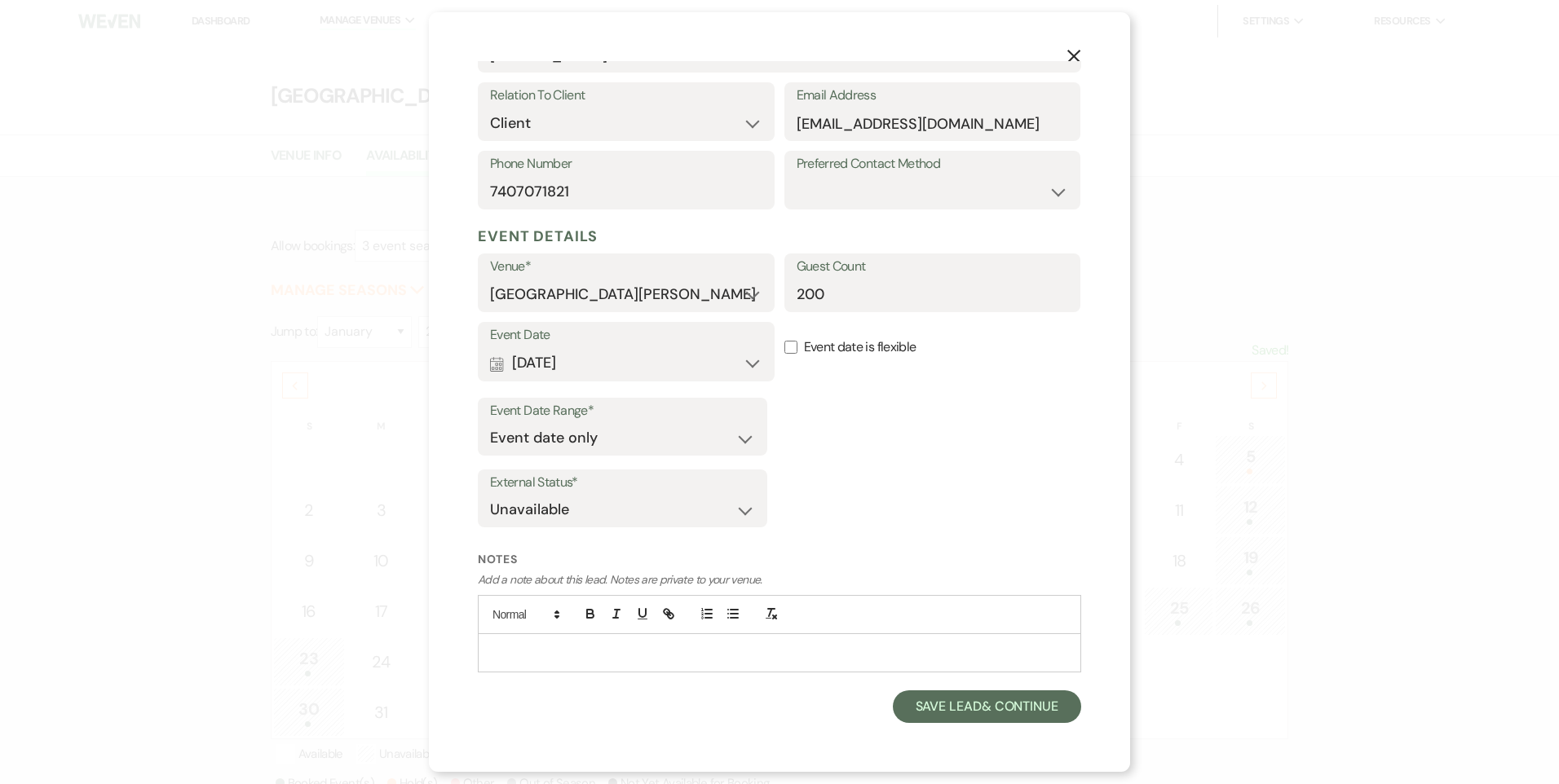
click at [536, 649] on p at bounding box center [780, 653] width 578 height 18
drag, startPoint x: 844, startPoint y: 304, endPoint x: 749, endPoint y: 305, distance: 95.0
click at [749, 305] on div "Venue* [GEOGRAPHIC_DATA][PERSON_NAME] Guest Count 200" at bounding box center [780, 287] width 603 height 68
type input "130"
click at [639, 648] on p at bounding box center [780, 653] width 578 height 18
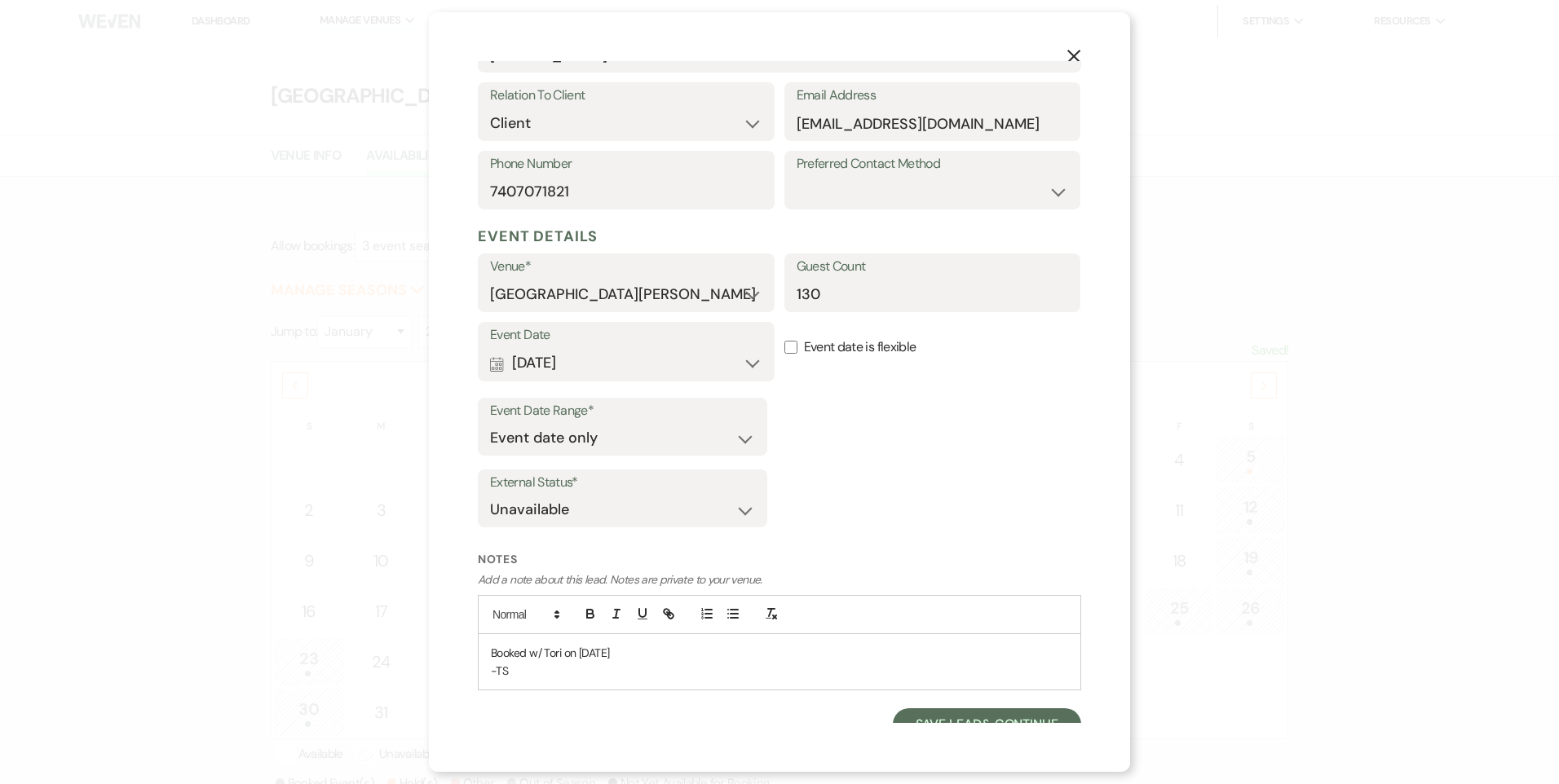
scroll to position [316, 0]
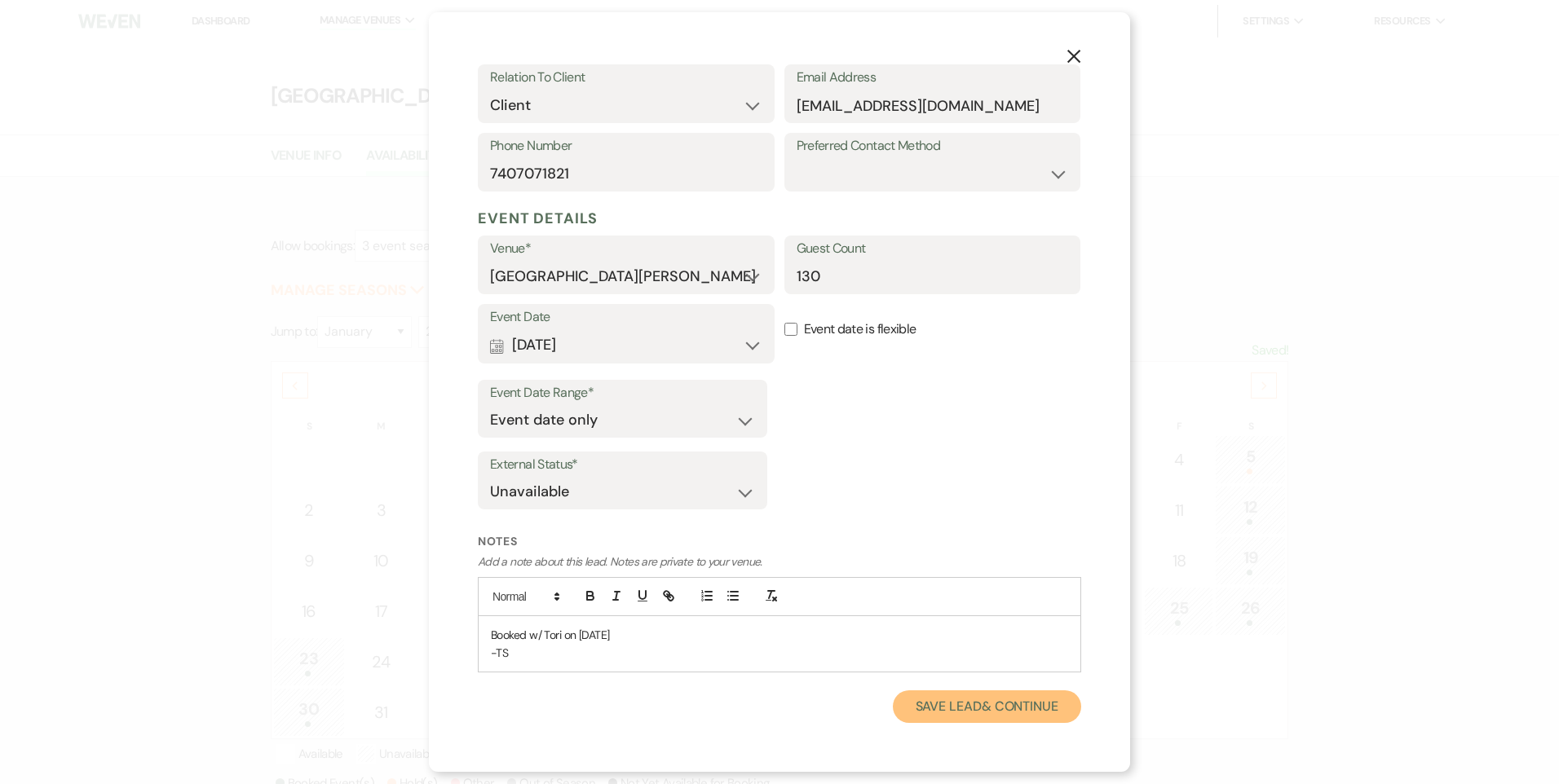
click at [946, 709] on button "Save Lead & Continue" at bounding box center [987, 706] width 188 height 33
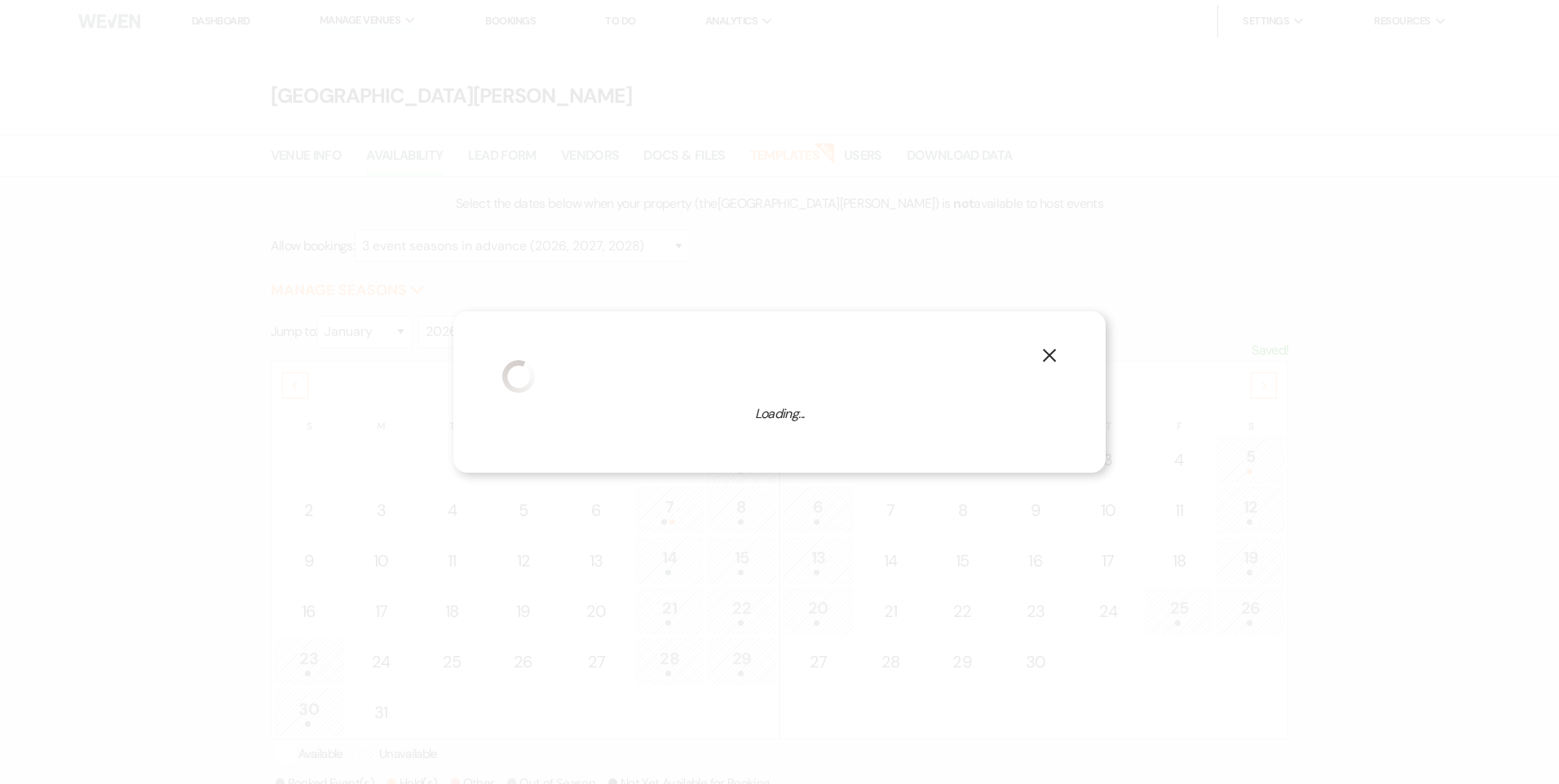
select select "9"
select select "823"
select select "false"
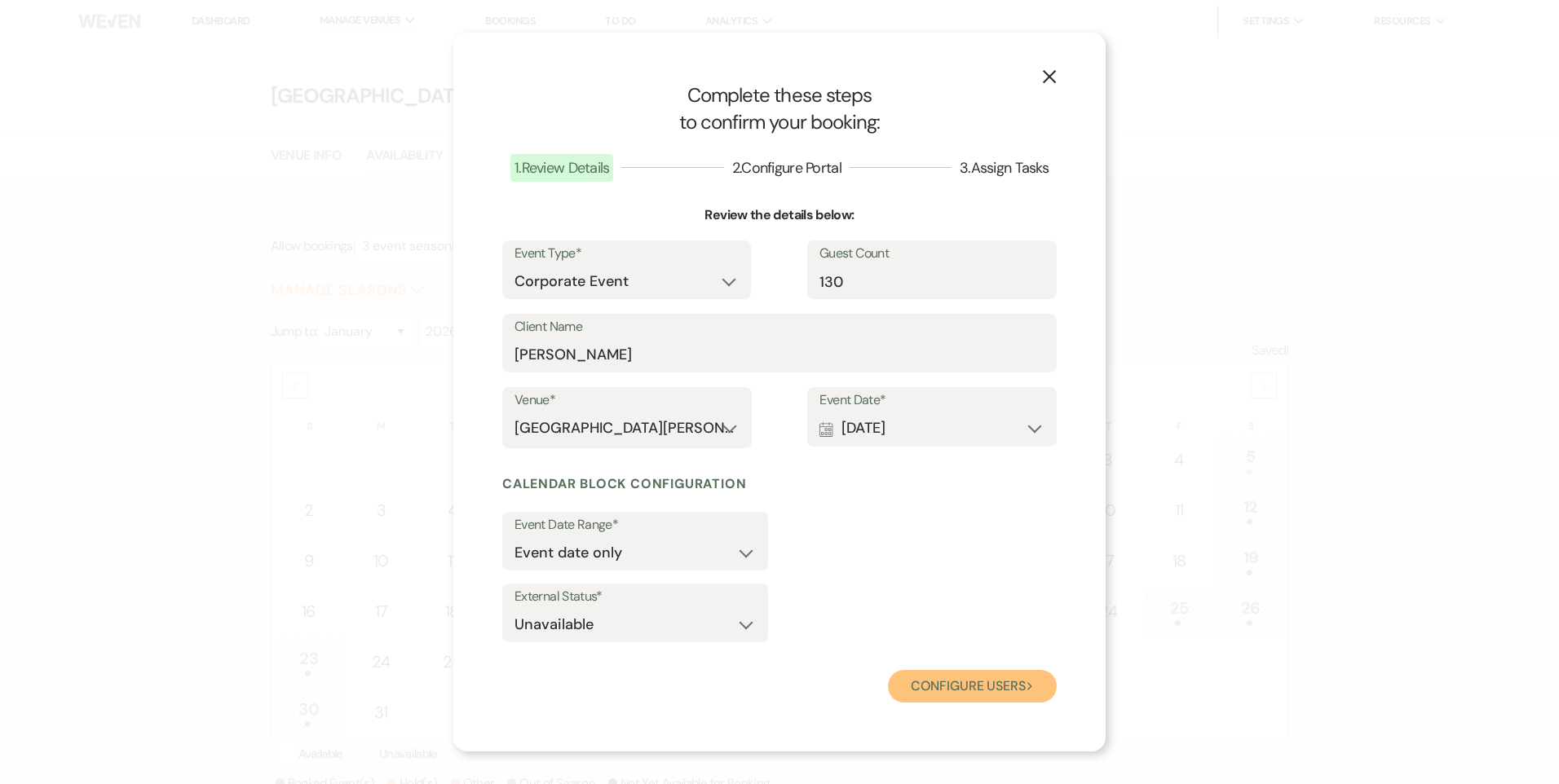
click at [969, 702] on button "Configure users Next" at bounding box center [972, 686] width 169 height 33
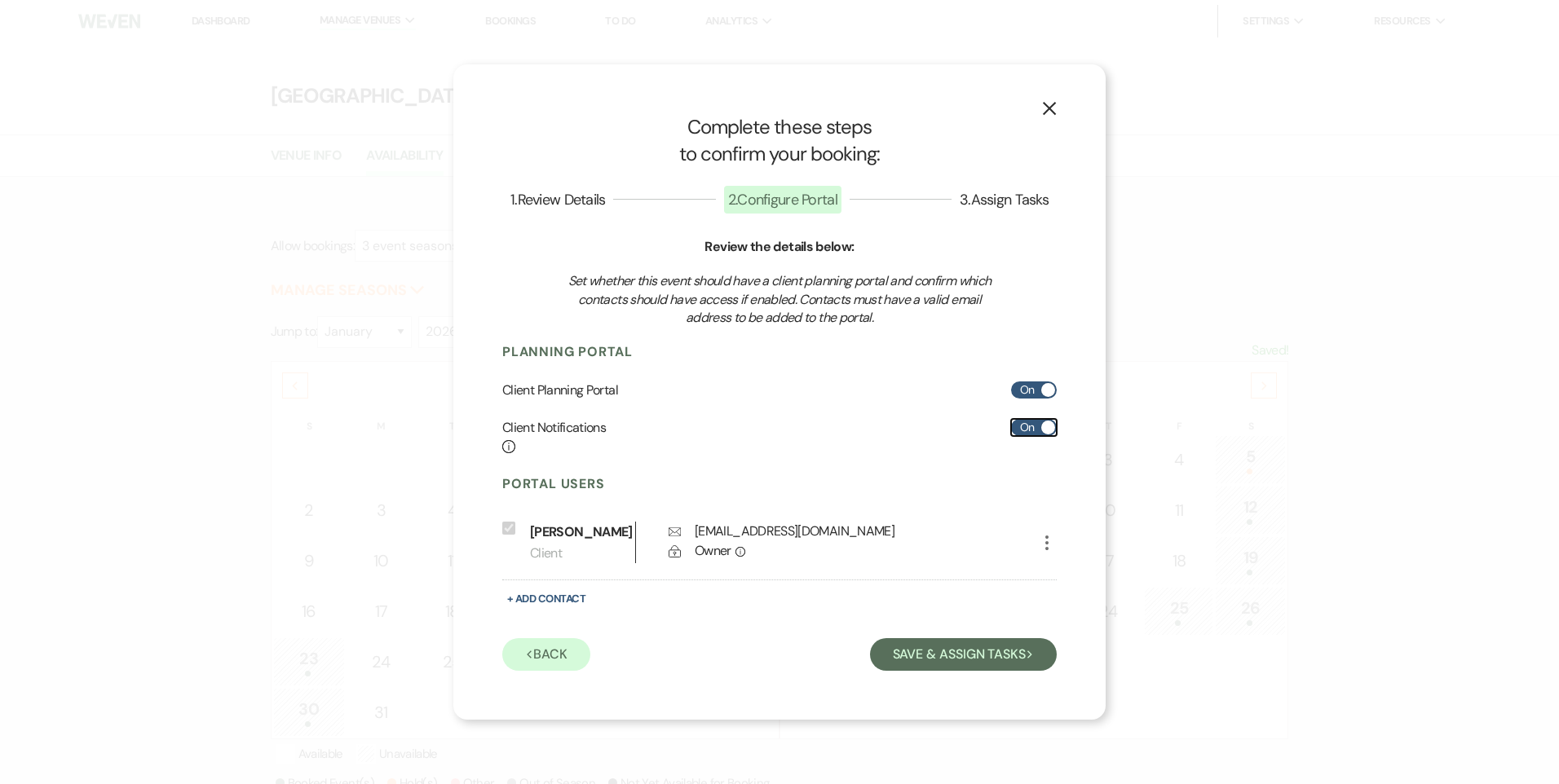
click at [1032, 432] on label "On" at bounding box center [1034, 427] width 46 height 17
click at [1032, 432] on input "On" at bounding box center [1034, 427] width 46 height 17
checkbox input "false"
click at [908, 663] on button "Save & Assign Tasks Next" at bounding box center [963, 654] width 187 height 33
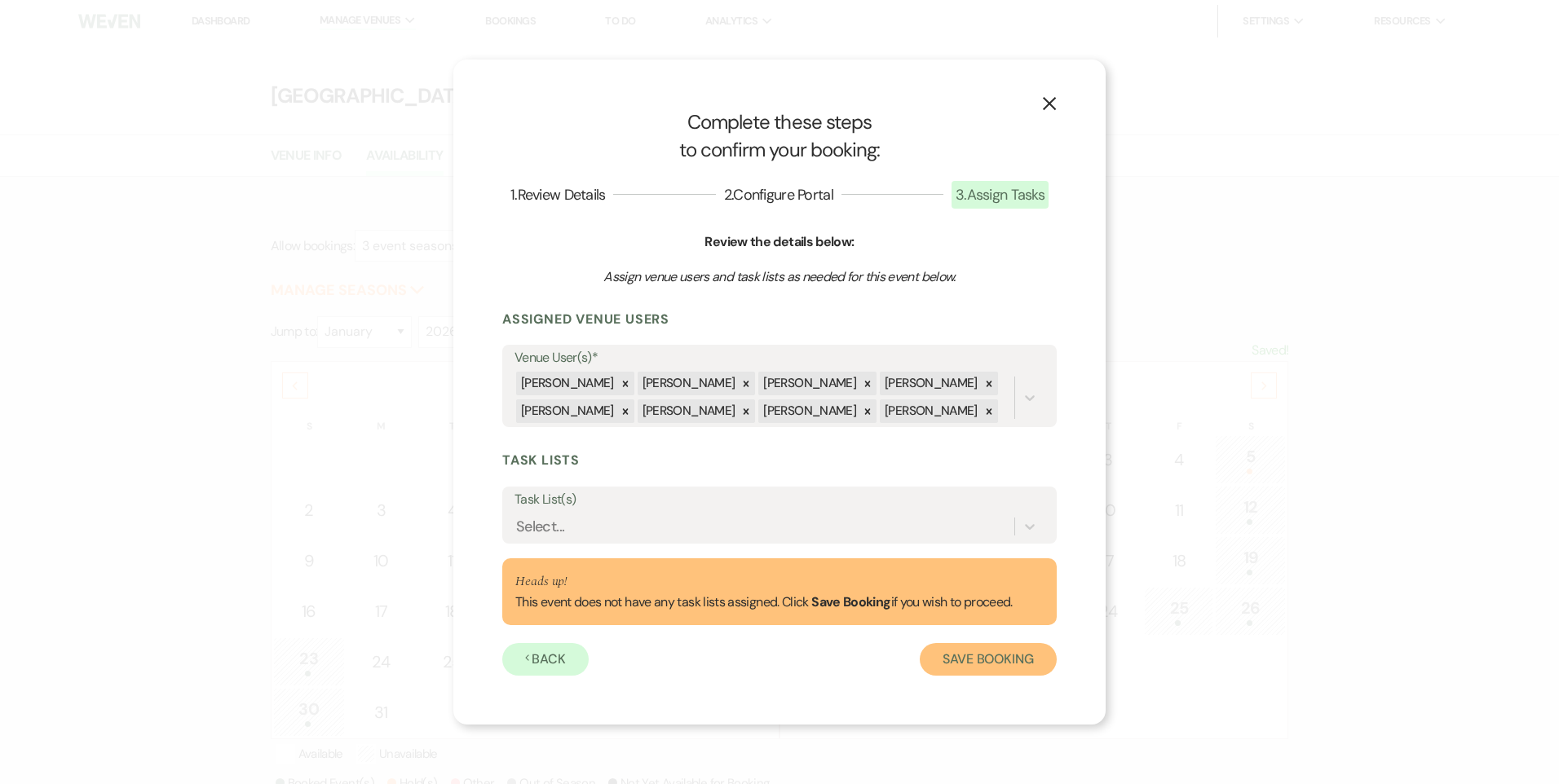
click at [989, 661] on button "Save Booking" at bounding box center [988, 658] width 138 height 33
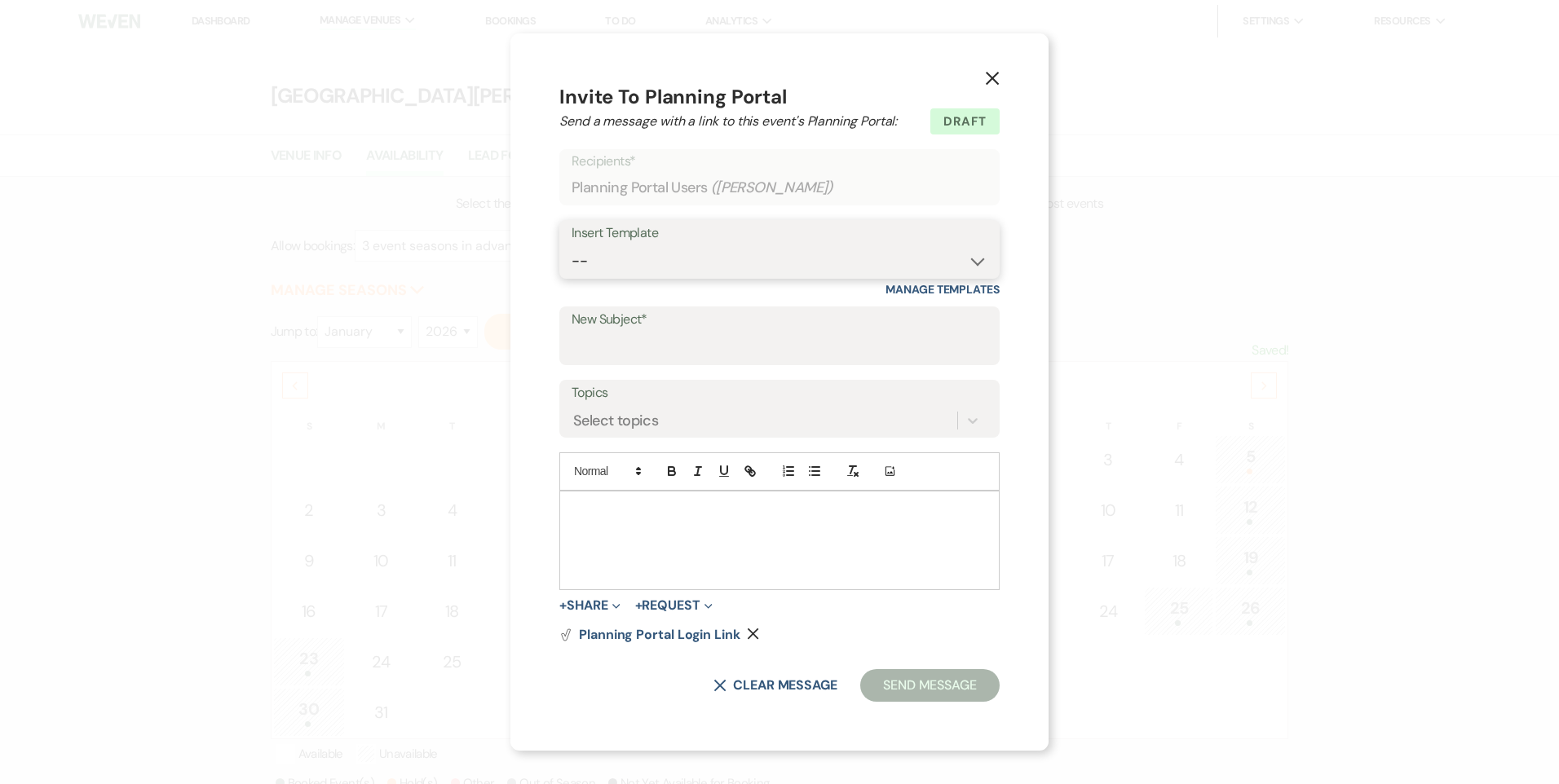
click at [617, 262] on select "-- Follow Up WWM Initial Inquiry Response Planning Portal Introduction (Booked …" at bounding box center [780, 261] width 415 height 32
click at [1257, 451] on div "X Invite To Planning Portal Send a message with a link to this event's Planning…" at bounding box center [780, 392] width 1559 height 784
click at [604, 255] on select "-- Follow Up WWM Initial Inquiry Response Planning Portal Introduction (Booked …" at bounding box center [780, 261] width 415 height 32
select select "4632"
click at [572, 245] on select "-- Follow Up WWM Initial Inquiry Response Planning Portal Introduction (Booked …" at bounding box center [780, 261] width 415 height 32
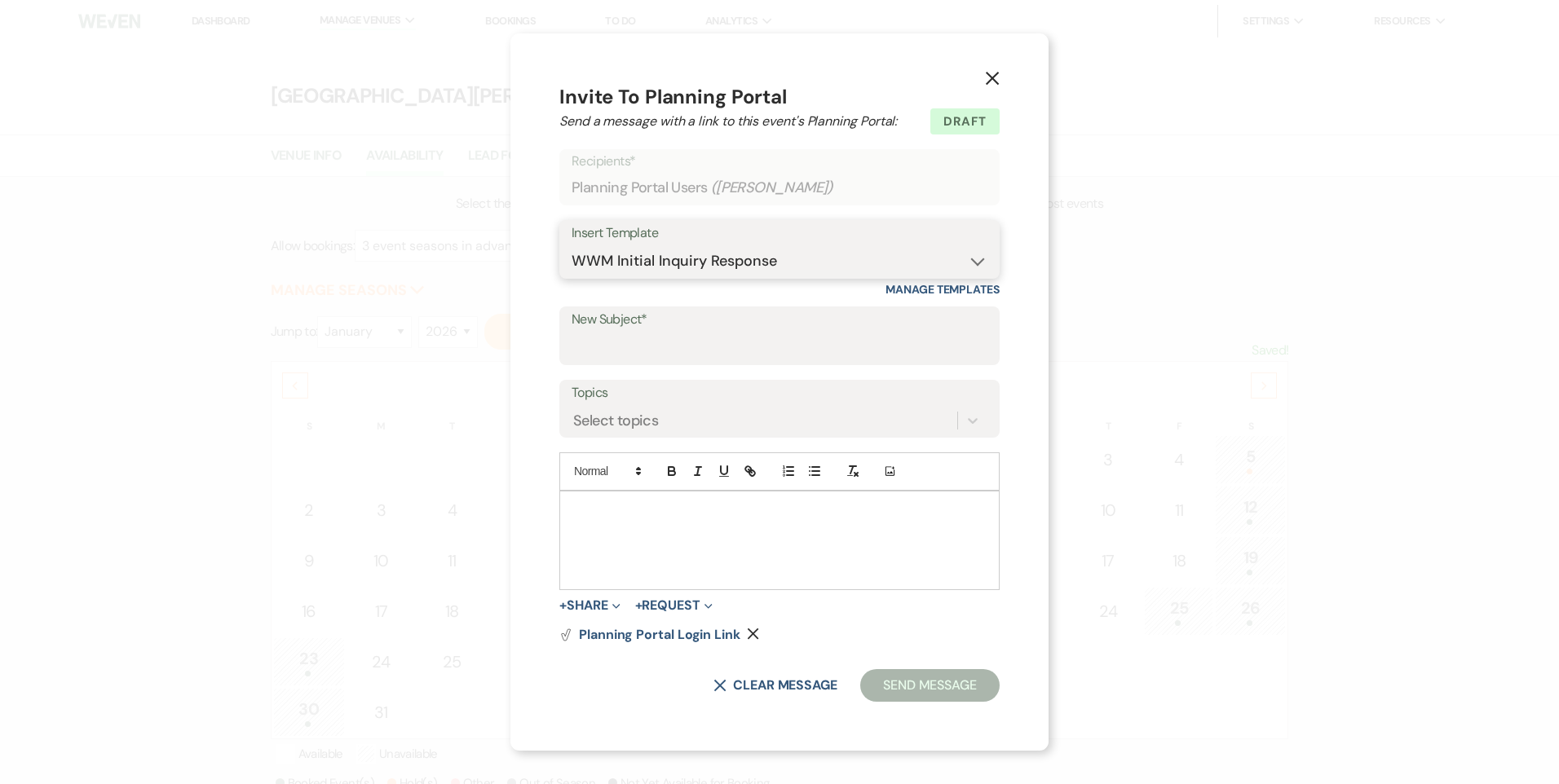
type input "Let's Plan Your Tour @ [GEOGRAPHIC_DATA][PERSON_NAME]"
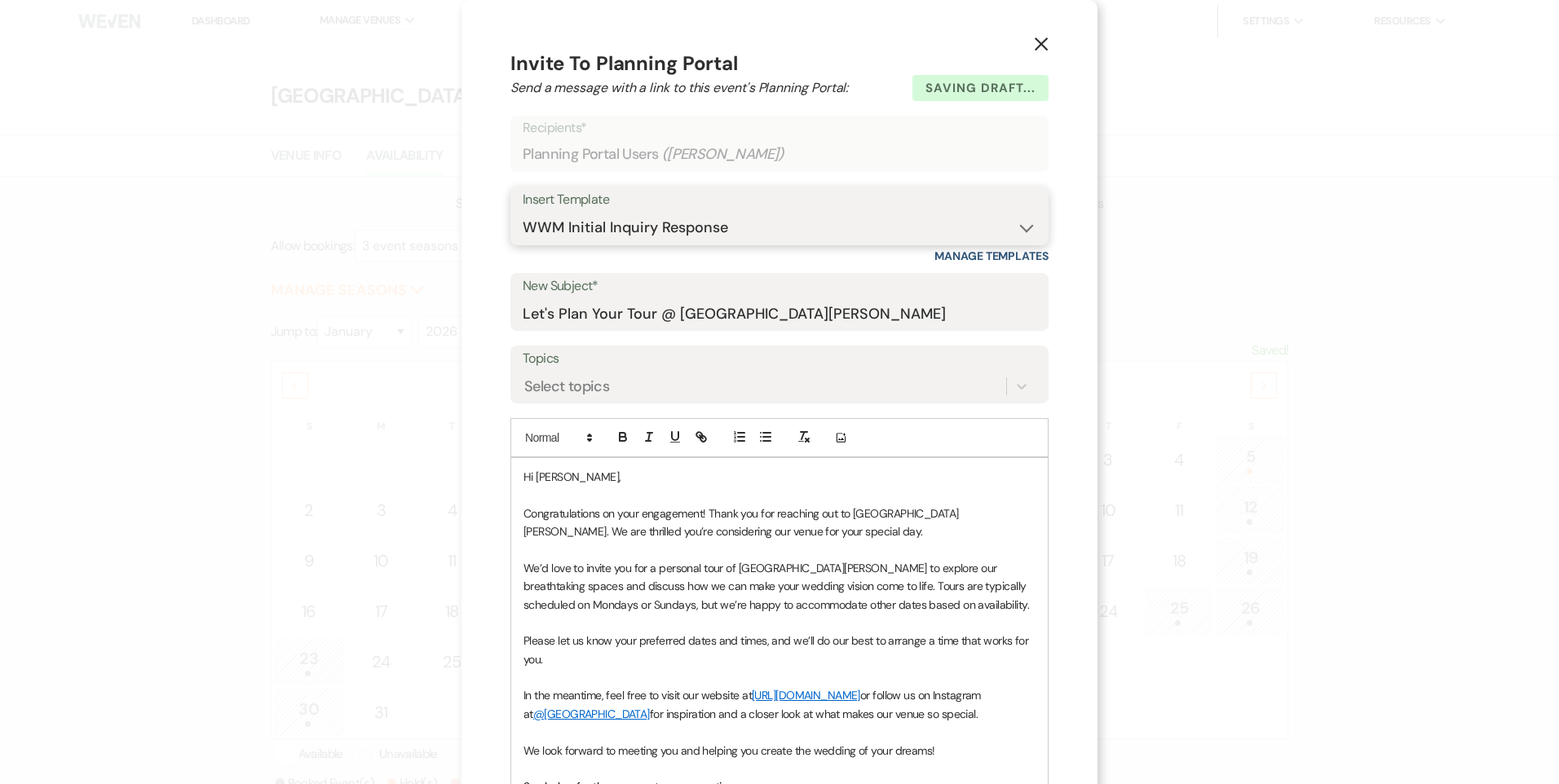
click at [580, 237] on select "-- Follow Up WWM Initial Inquiry Response Planning Portal Introduction (Booked …" at bounding box center [779, 227] width 513 height 32
select select "4637"
click at [522, 212] on select "-- Follow Up WWM Initial Inquiry Response Planning Portal Introduction (Booked …" at bounding box center [779, 227] width 513 height 32
type input "Your Contract for [GEOGRAPHIC_DATA][PERSON_NAME]!"
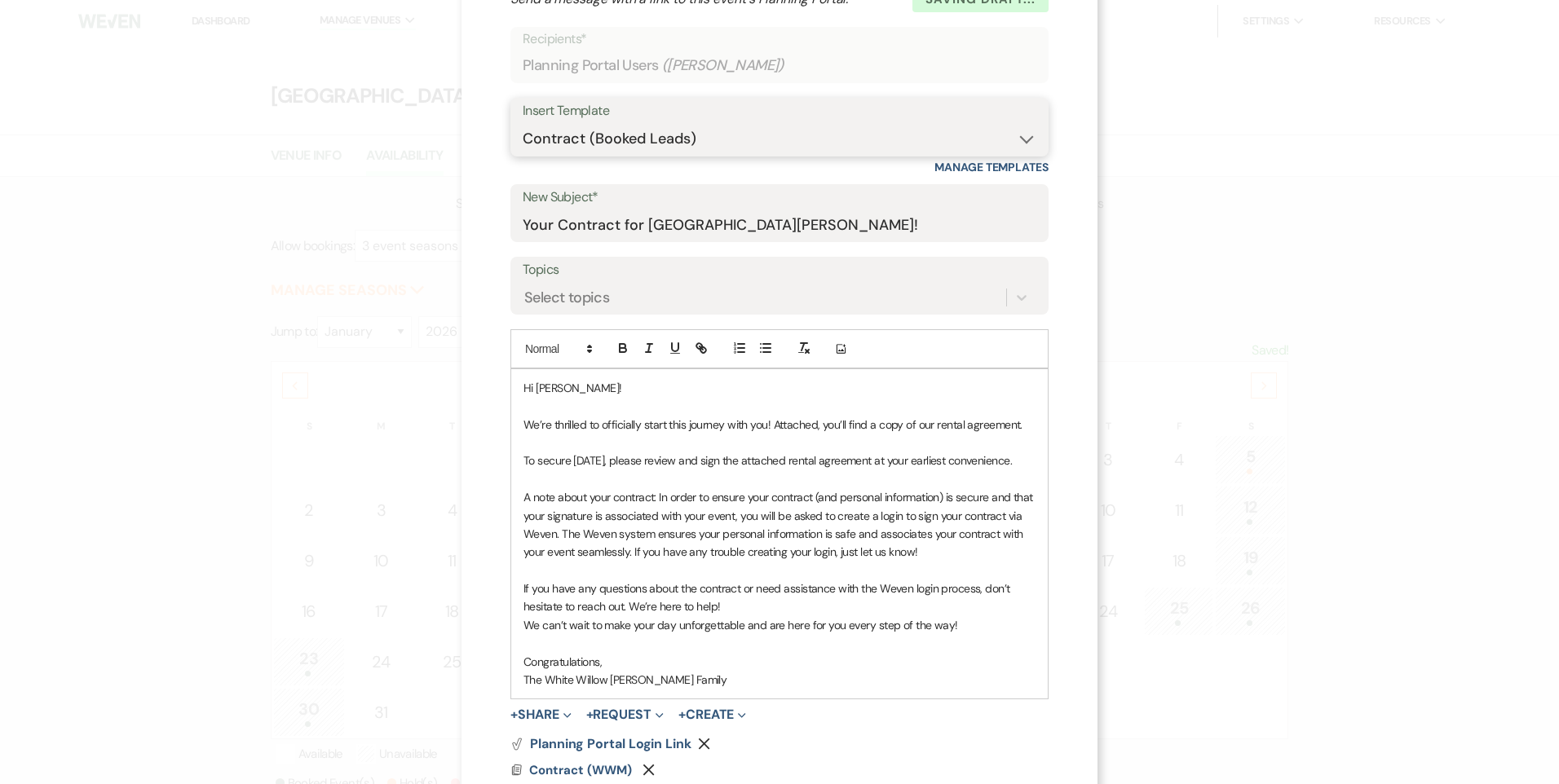
scroll to position [191, 0]
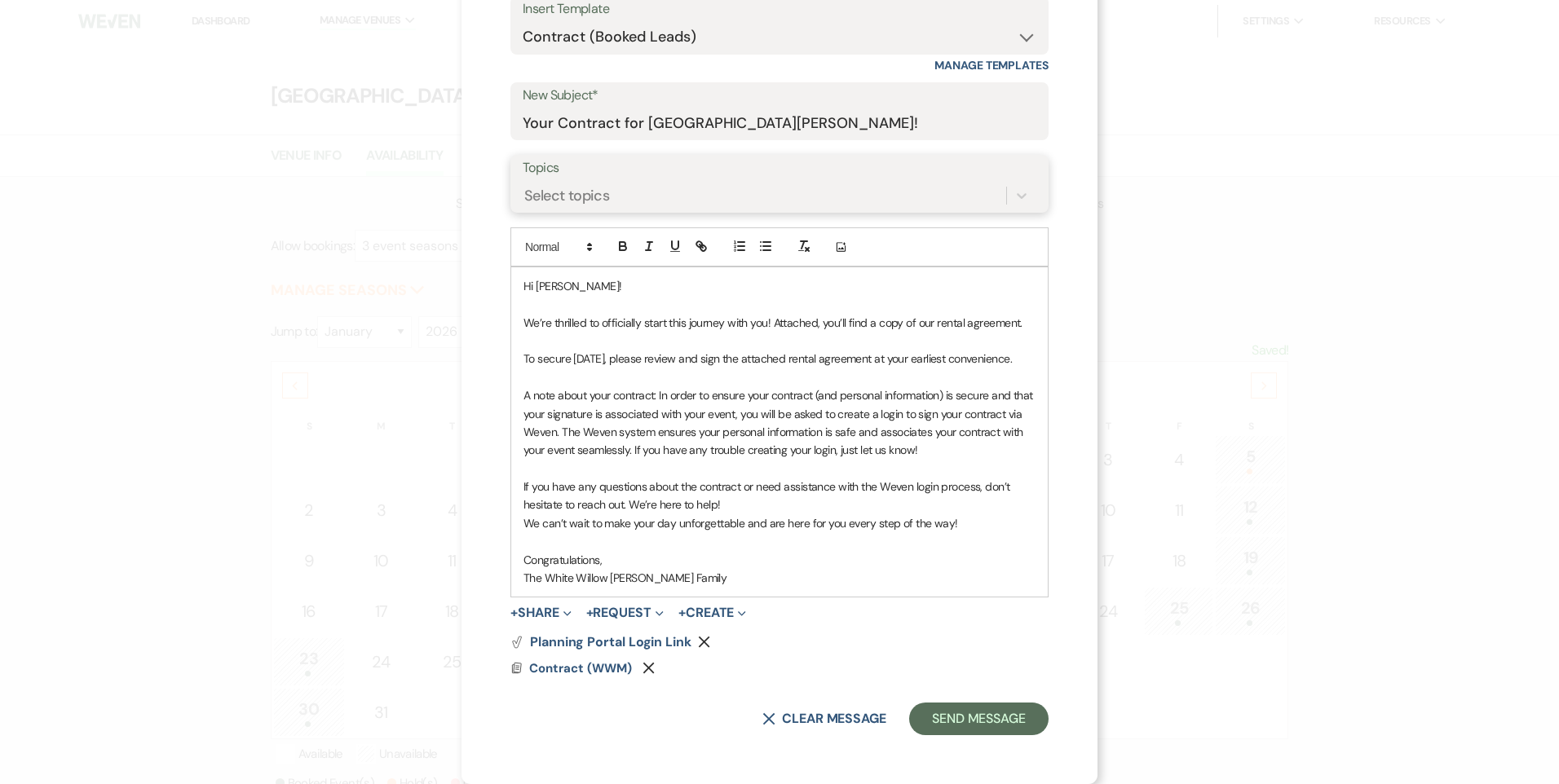
click at [738, 195] on div "Select topics" at bounding box center [764, 196] width 484 height 29
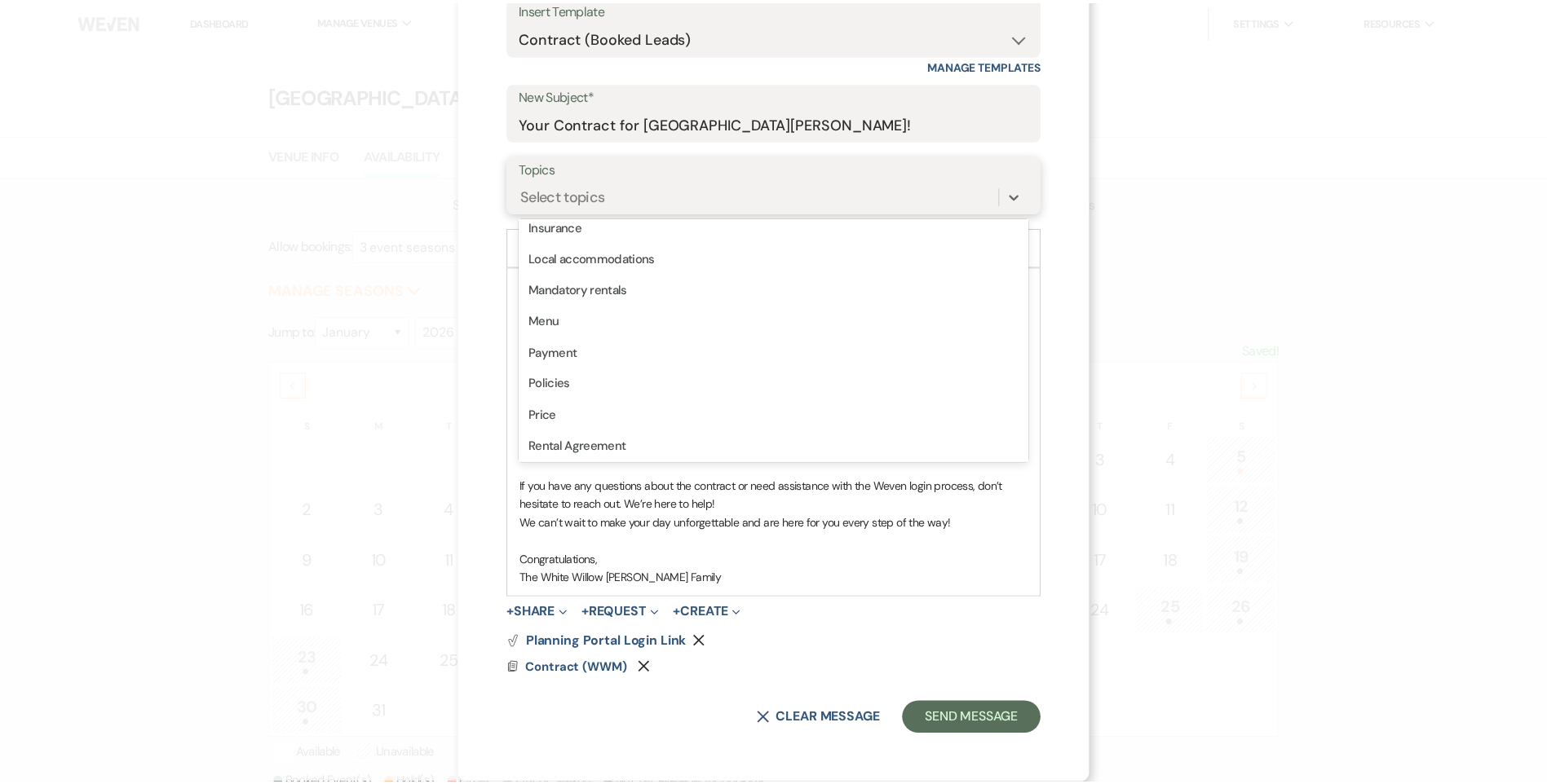
scroll to position [390, 0]
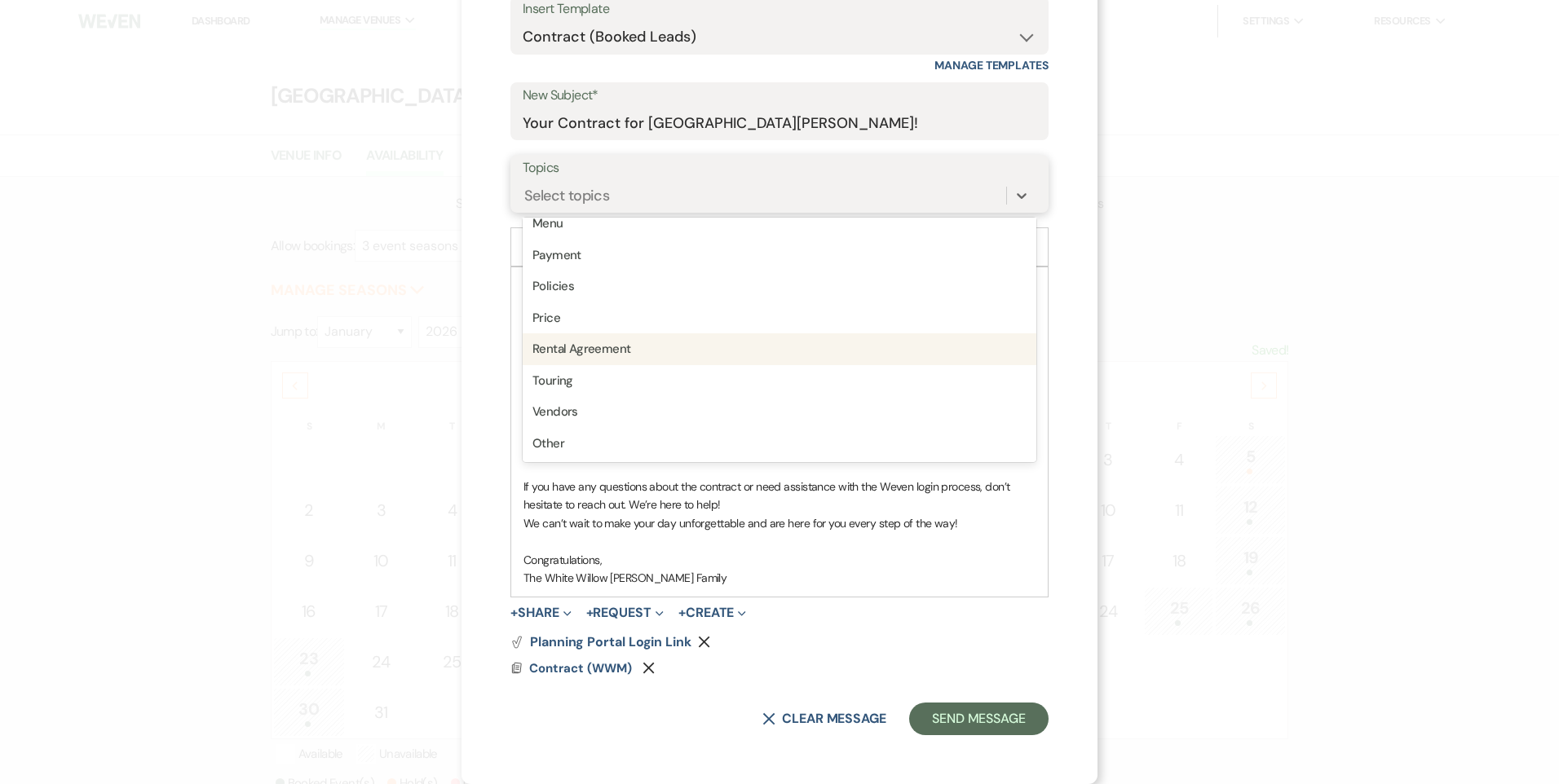
click at [678, 343] on div "Rental Agreement" at bounding box center [779, 349] width 513 height 32
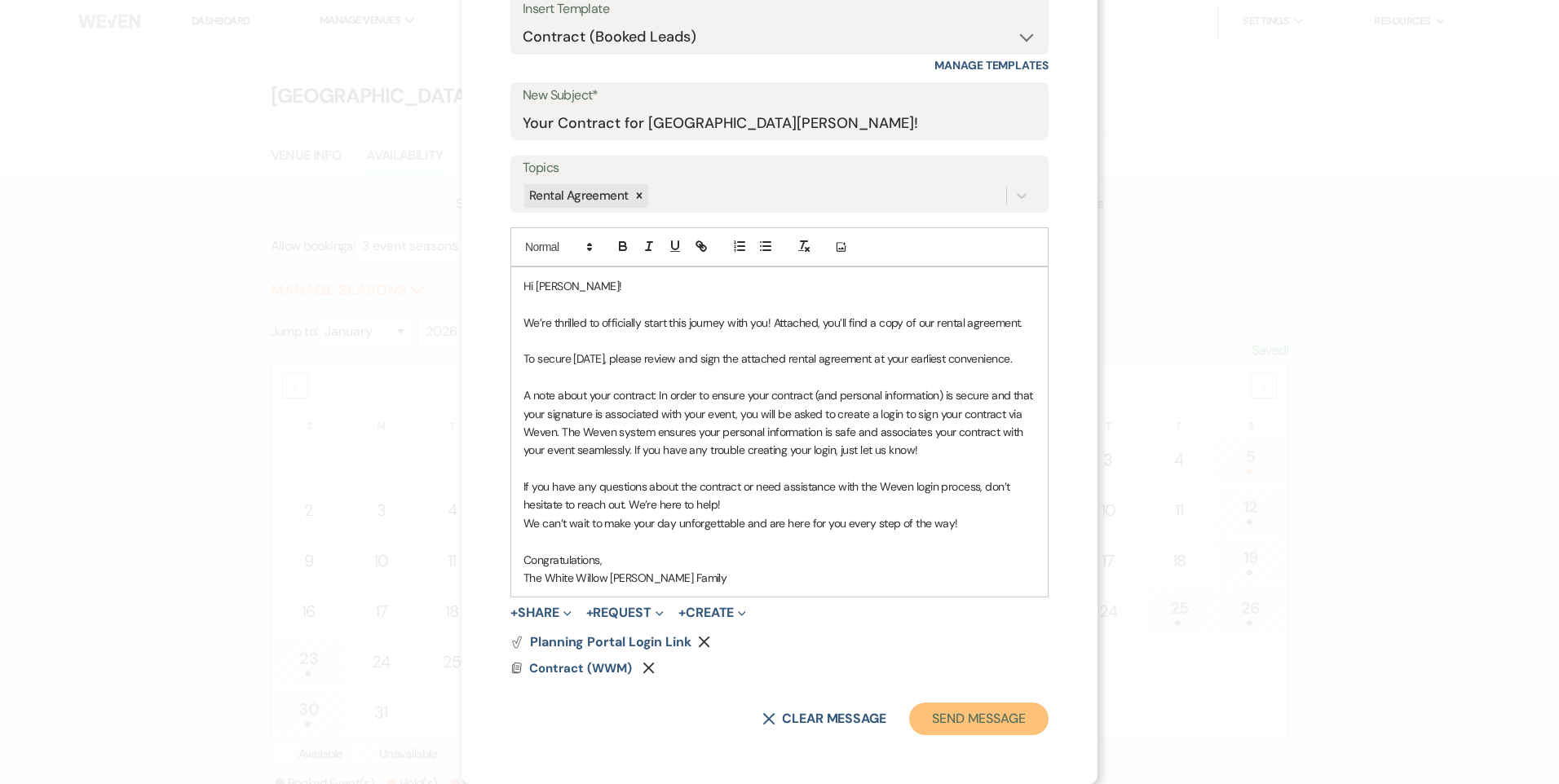
click at [982, 726] on button "Send Message" at bounding box center [978, 719] width 139 height 33
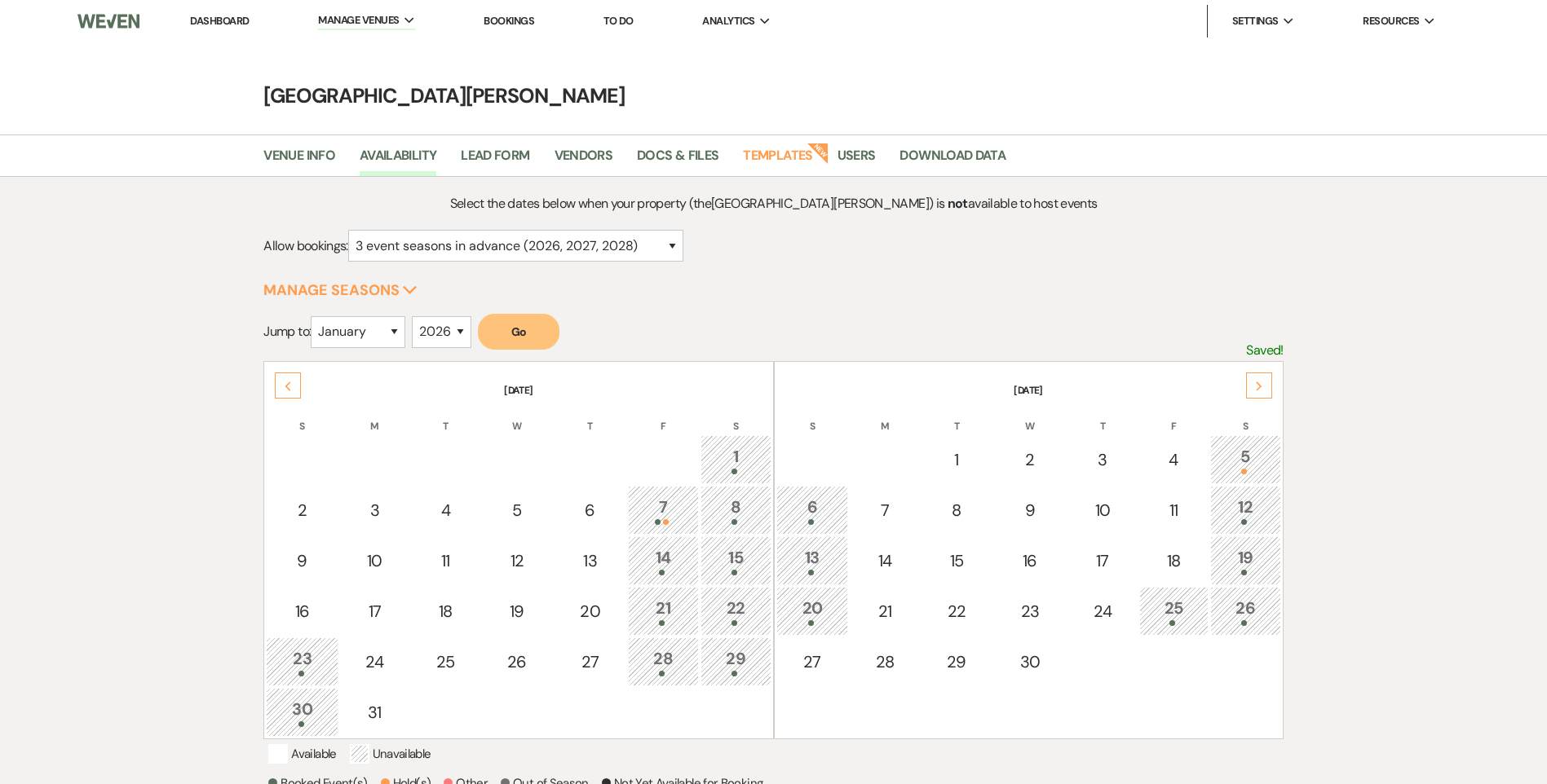
click at [216, 19] on link "Dashboard" at bounding box center [219, 21] width 58 height 14
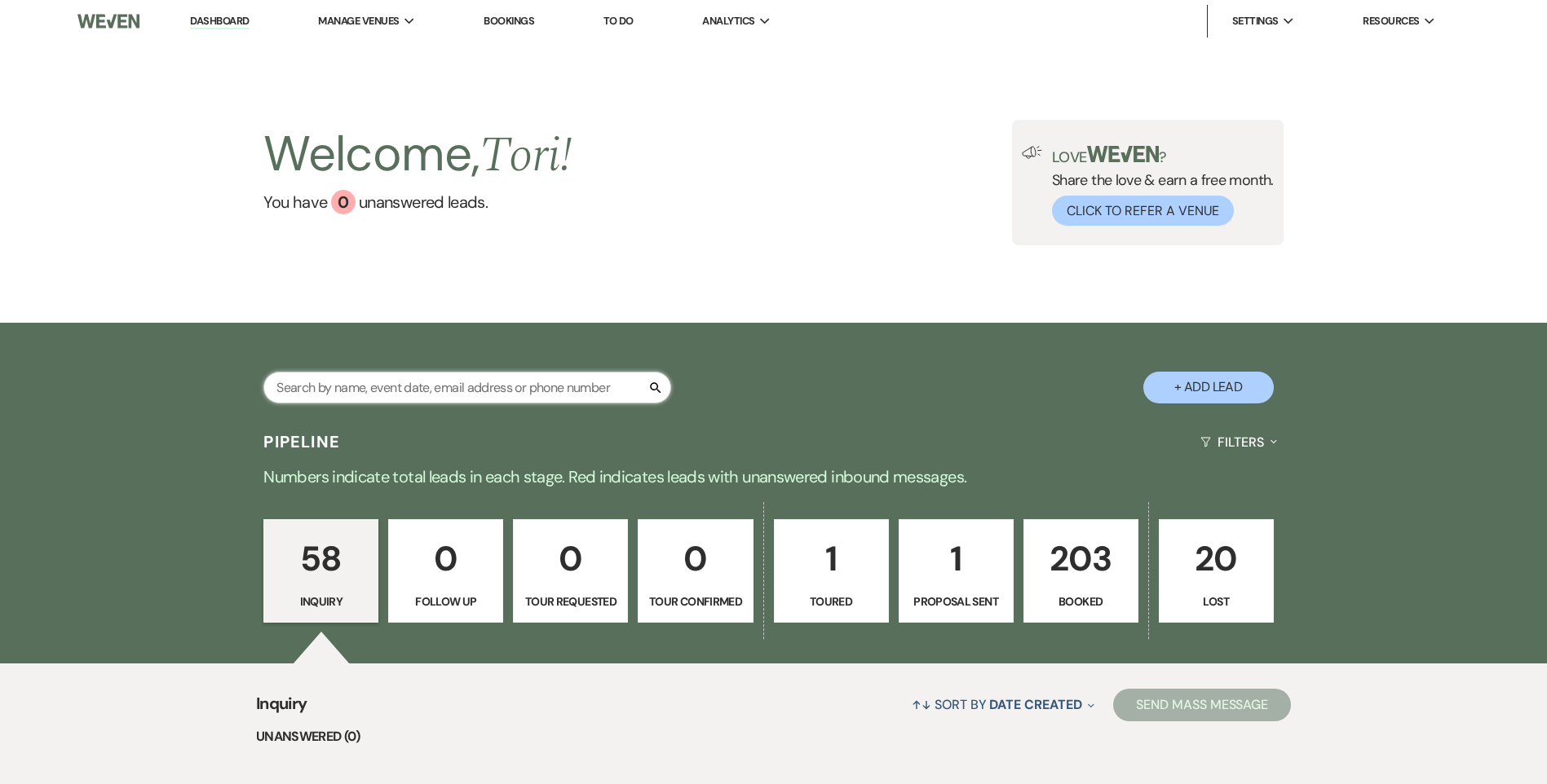
click at [467, 383] on input "text" at bounding box center [467, 388] width 408 height 32
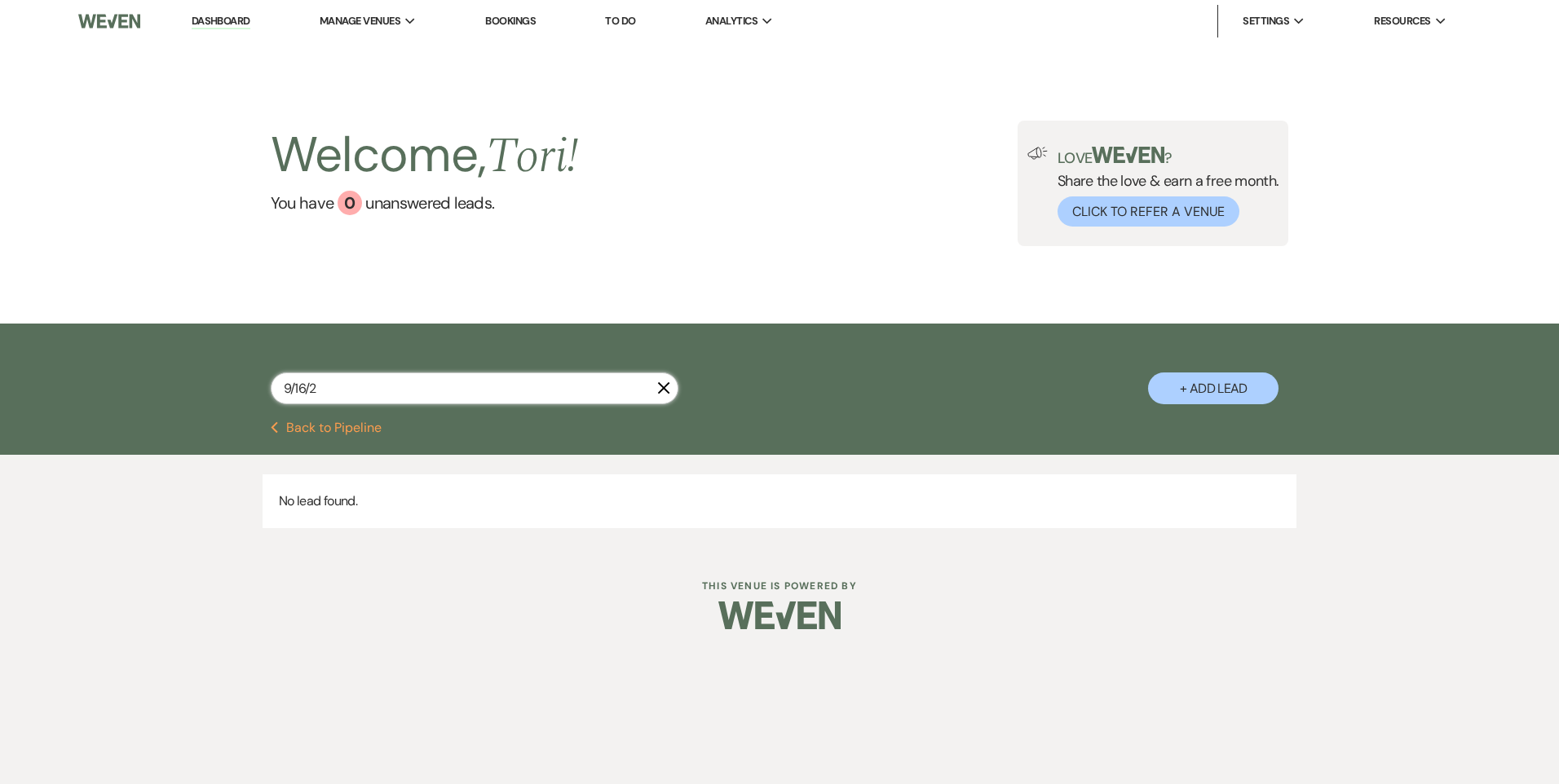
type input "[DATE]"
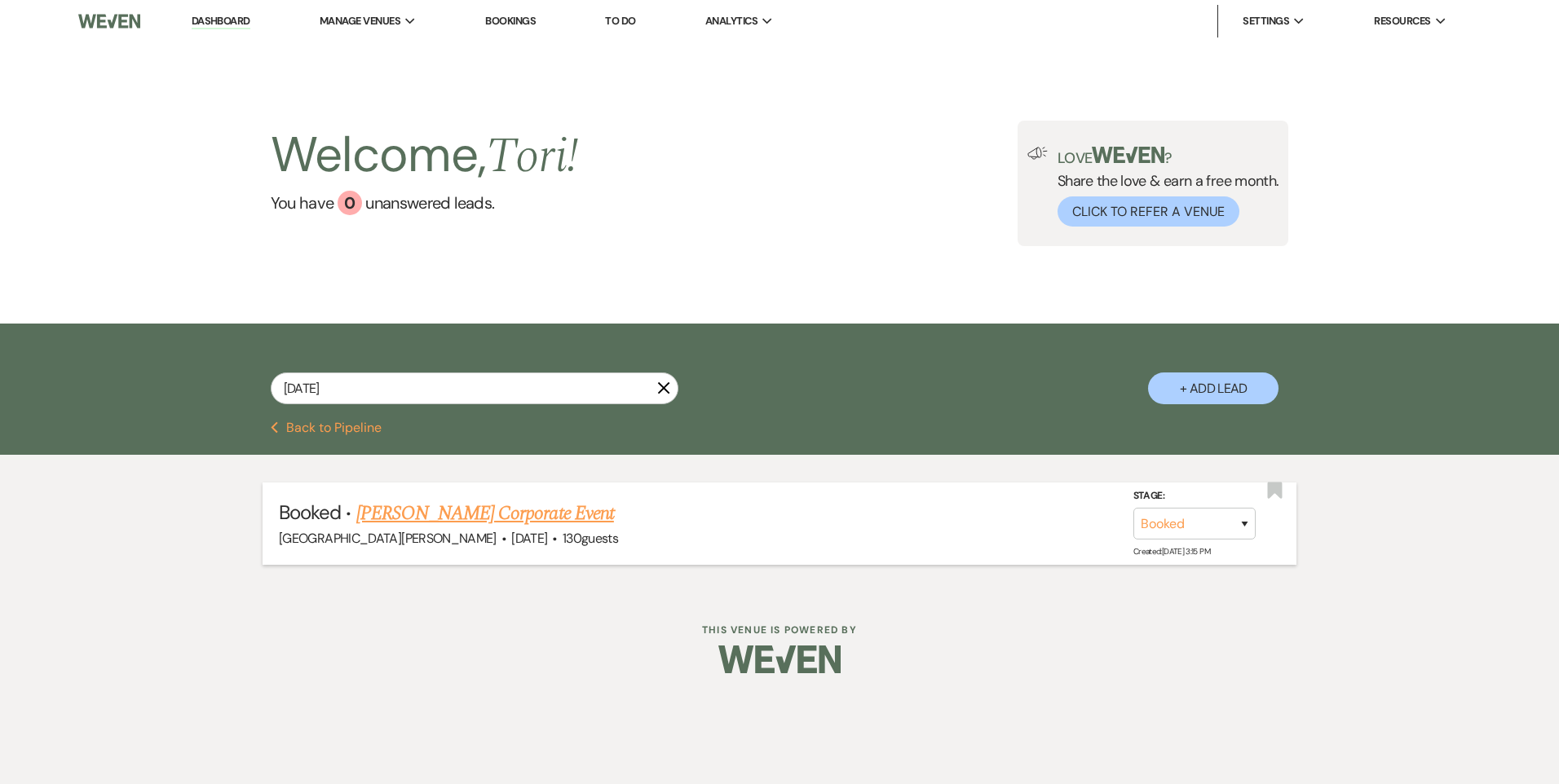
click at [476, 504] on link "[PERSON_NAME] Corporate Event" at bounding box center [485, 514] width 258 height 30
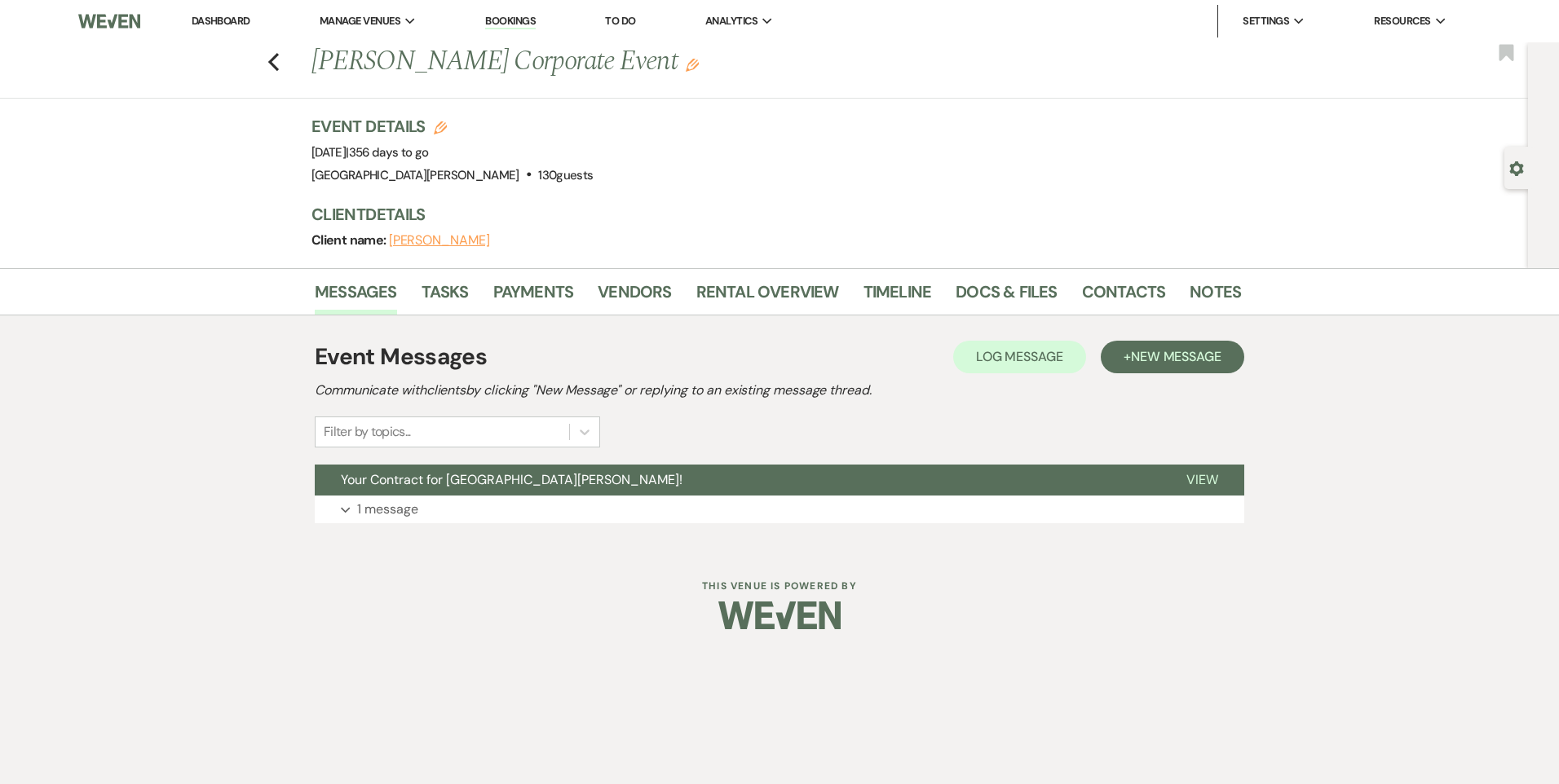
click at [686, 63] on icon "Edit" at bounding box center [691, 64] width 13 height 13
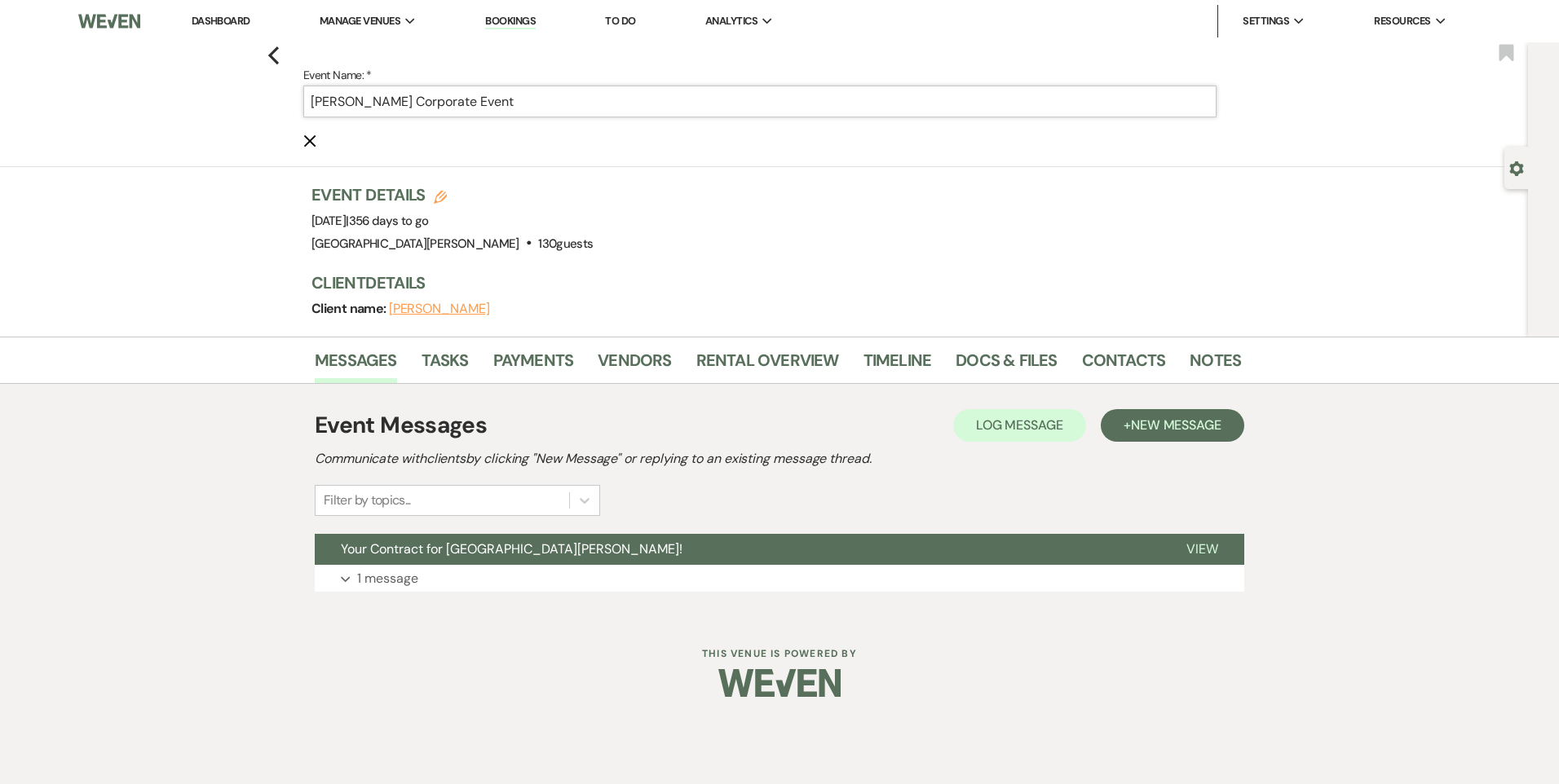
drag, startPoint x: 527, startPoint y: 99, endPoint x: 138, endPoint y: 110, distance: 389.2
click at [155, 104] on div "Previous Event Name: * [PERSON_NAME] Corporate Event Cancel Edit Bookmark" at bounding box center [760, 105] width 1536 height 125
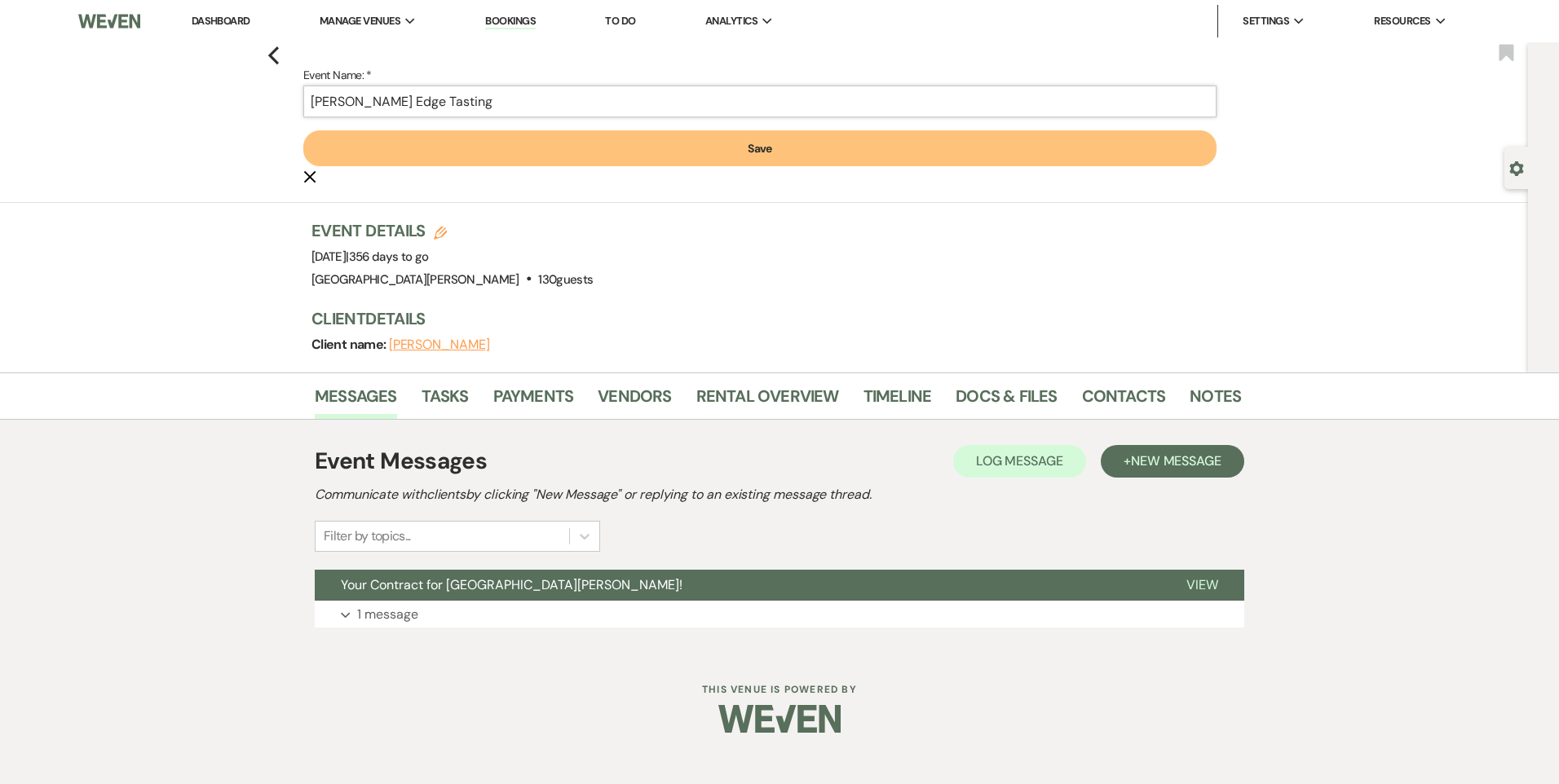
type input "[PERSON_NAME] Edge Tasting"
click at [448, 150] on button "Save" at bounding box center [760, 148] width 913 height 36
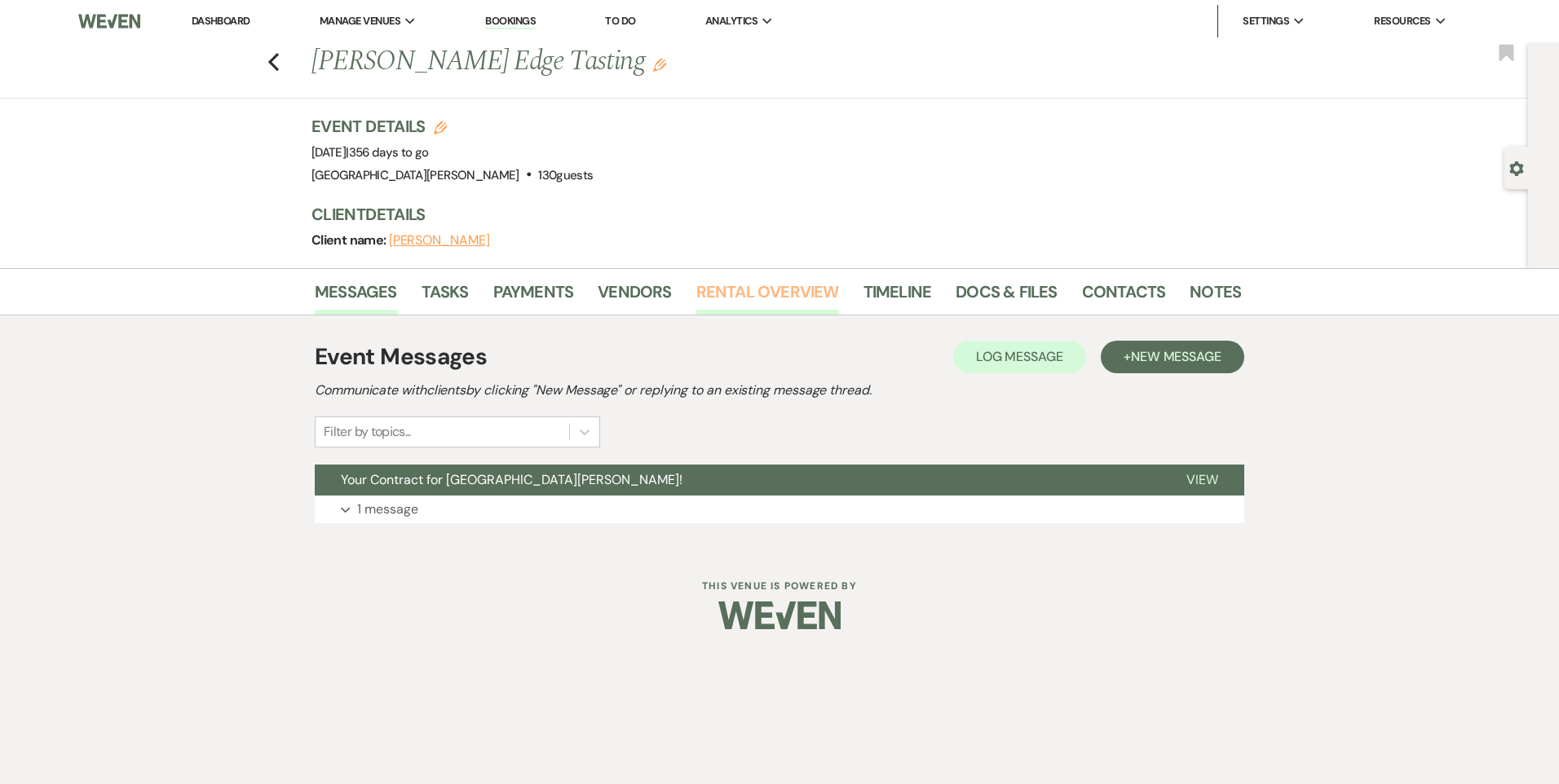
click at [750, 297] on link "Rental Overview" at bounding box center [768, 297] width 142 height 36
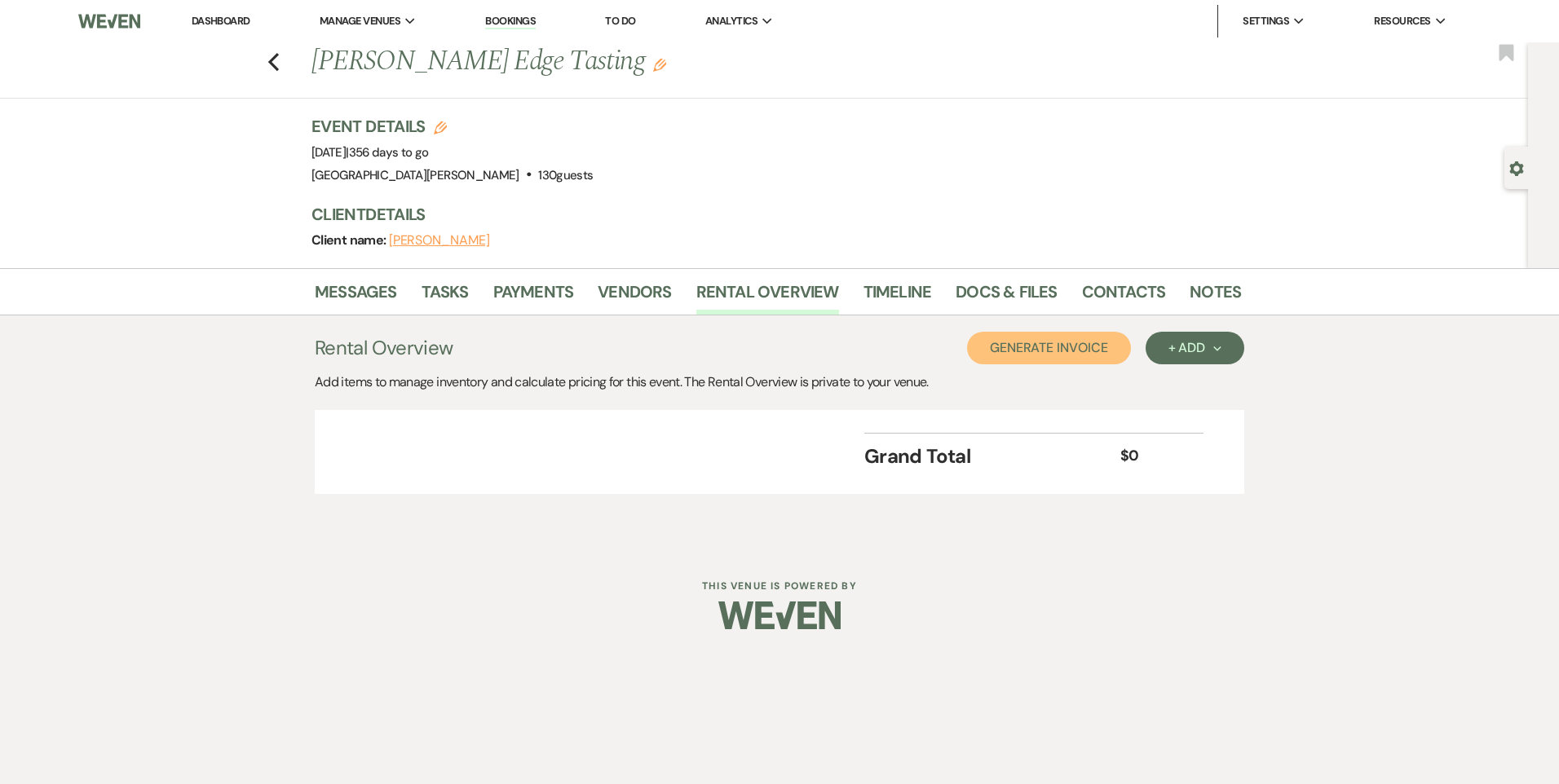
click at [1033, 346] on button "Generate Invoice" at bounding box center [1050, 348] width 164 height 33
click at [1102, 350] on button "Cancel" at bounding box center [1105, 348] width 98 height 33
click at [1194, 351] on div "+ Add Next" at bounding box center [1195, 347] width 53 height 13
click at [1205, 391] on button "Item" at bounding box center [1186, 386] width 82 height 26
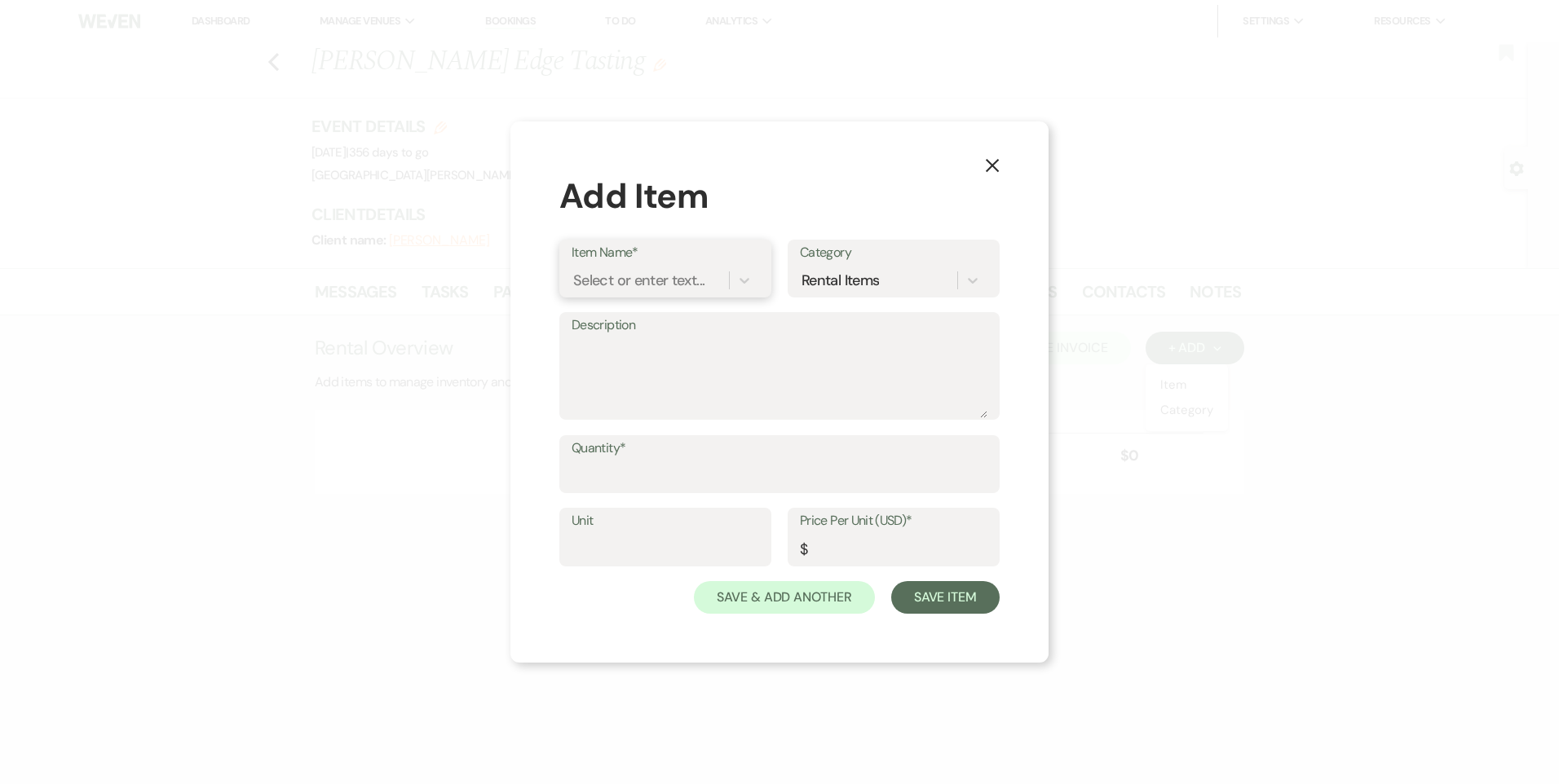
click at [645, 287] on div "Select or enter text..." at bounding box center [639, 280] width 132 height 22
type input "Cleaning Fee"
click at [657, 329] on div "+ Add "Cleaning Fee"" at bounding box center [666, 321] width 188 height 33
click at [641, 463] on input "Quantity*" at bounding box center [780, 476] width 415 height 32
type input "1"
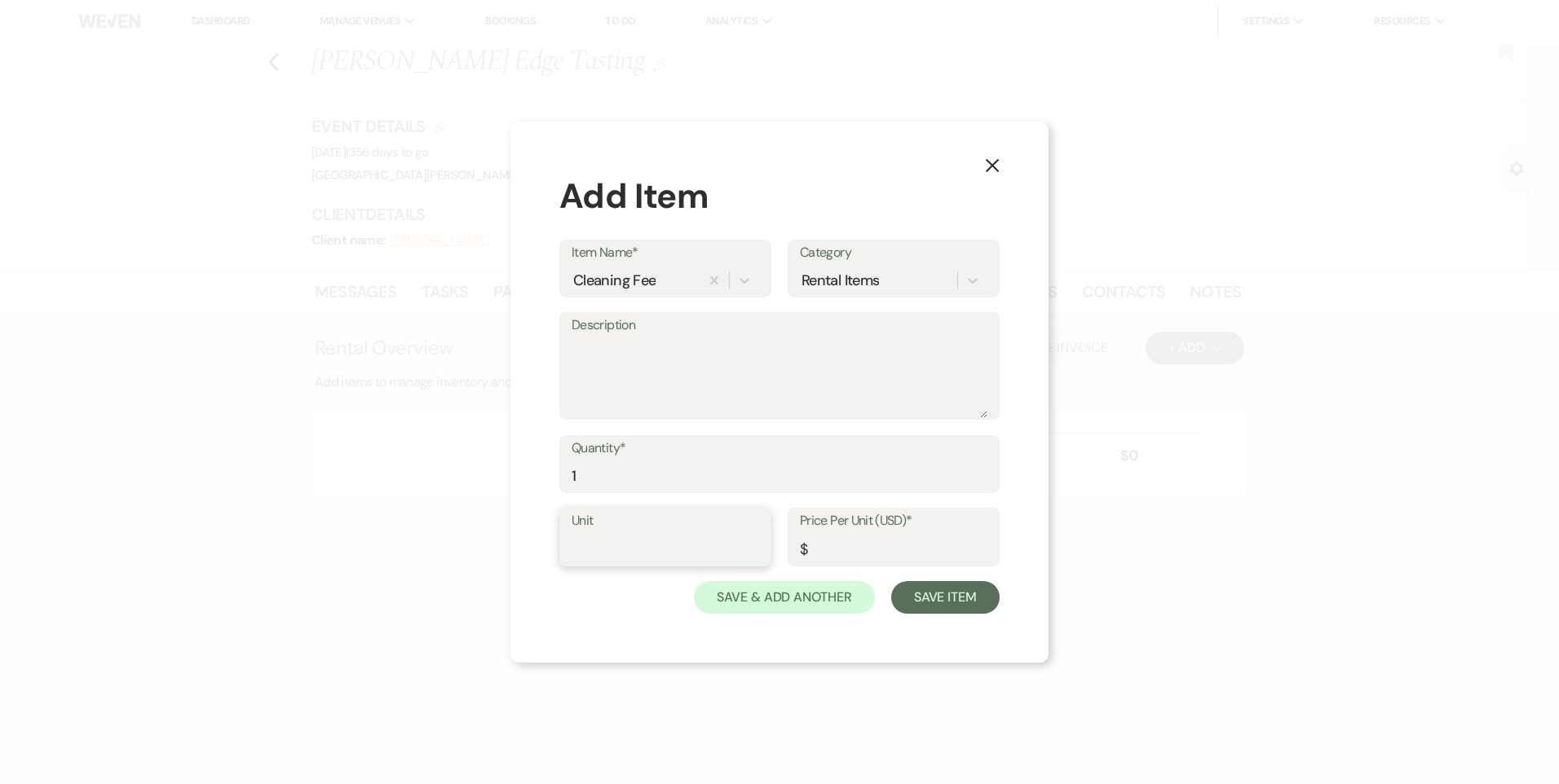
click at [653, 537] on input "Unit" at bounding box center [666, 549] width 188 height 32
type input "1"
click at [841, 552] on input "Price Per Unit (USD)*" at bounding box center [894, 549] width 188 height 32
type input "5"
type input "450"
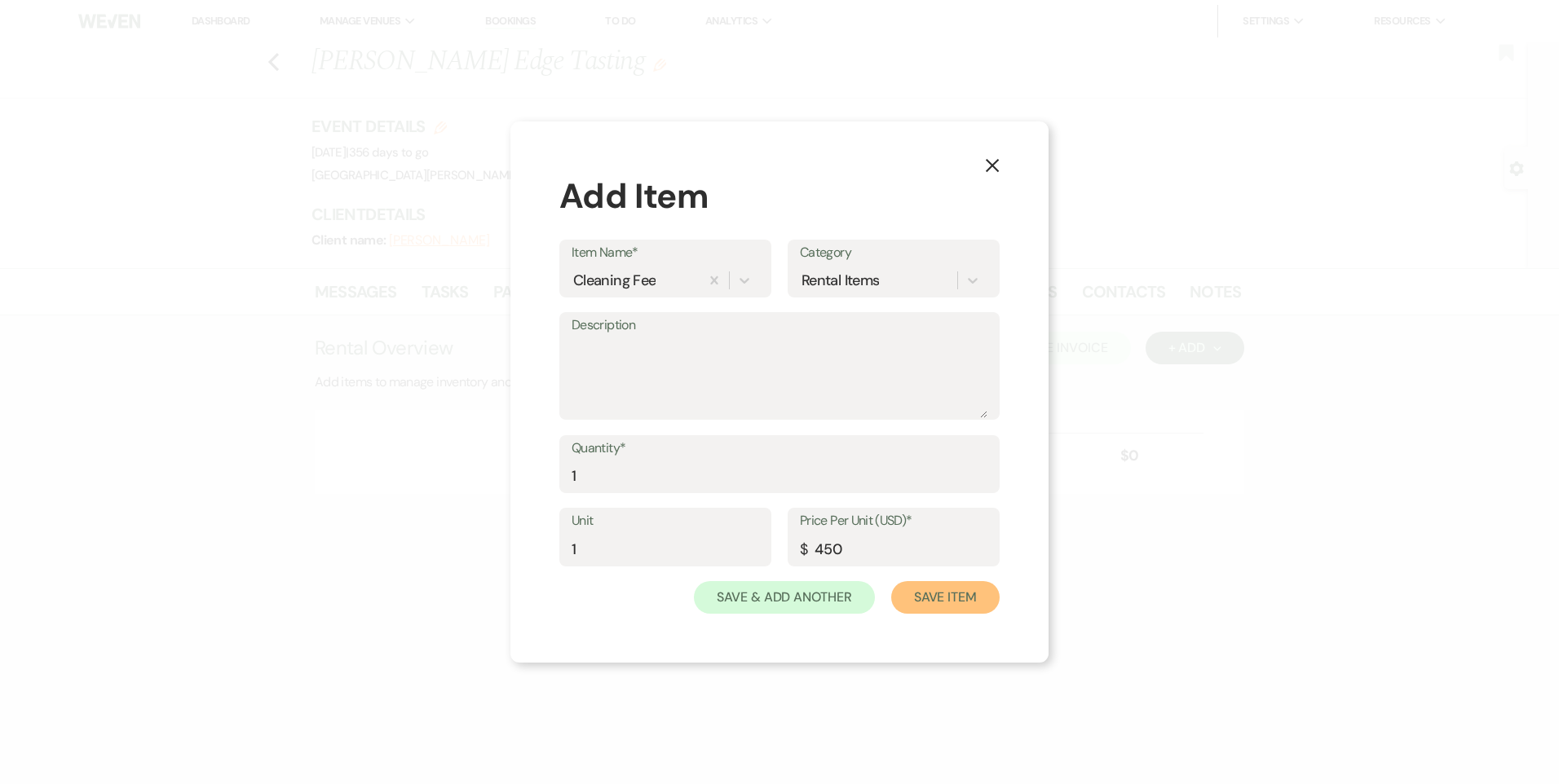
click at [944, 606] on button "Save Item" at bounding box center [946, 597] width 109 height 33
